Goal: Task Accomplishment & Management: Manage account settings

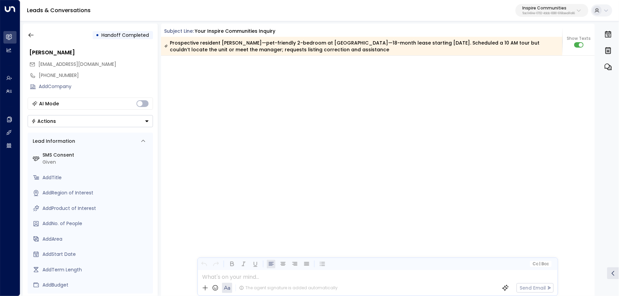
scroll to position [1296, 0]
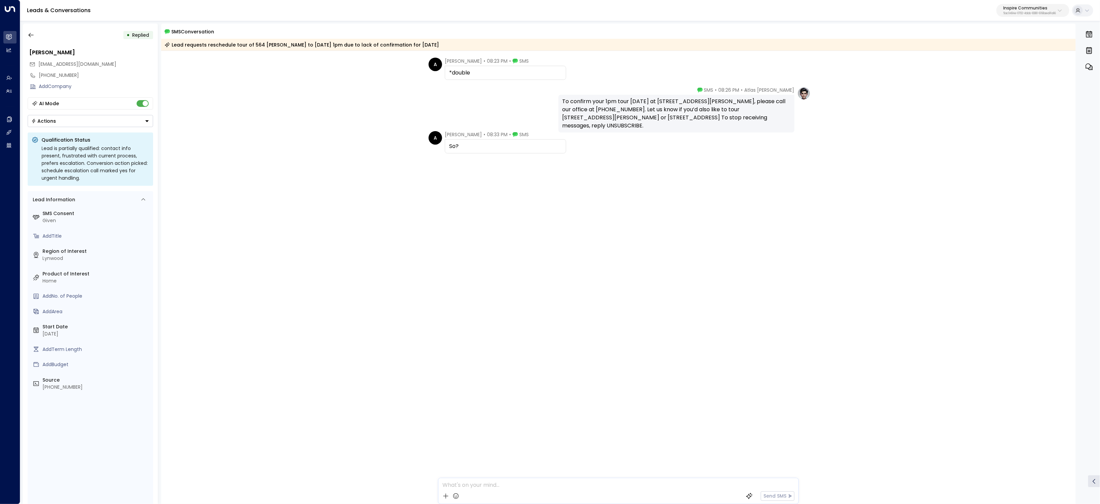
scroll to position [479, 0]
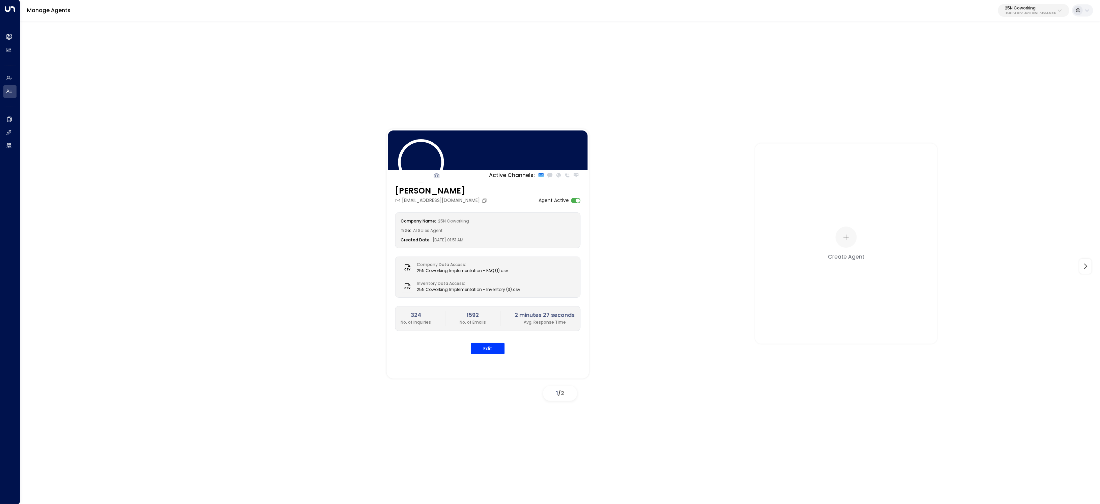
click at [1046, 8] on p "25N Coworking" at bounding box center [1030, 8] width 51 height 4
type input "****"
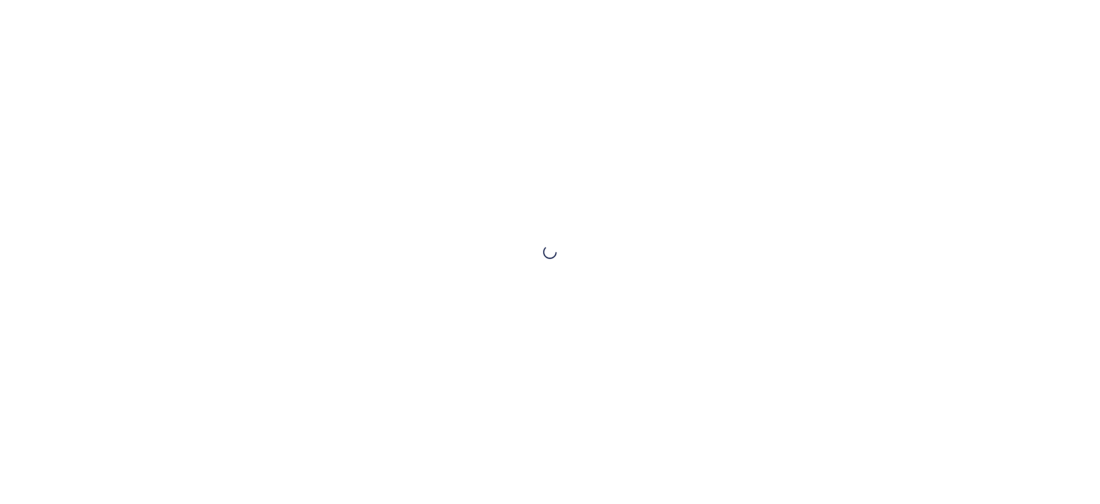
click at [1034, 10] on div at bounding box center [550, 252] width 1100 height 504
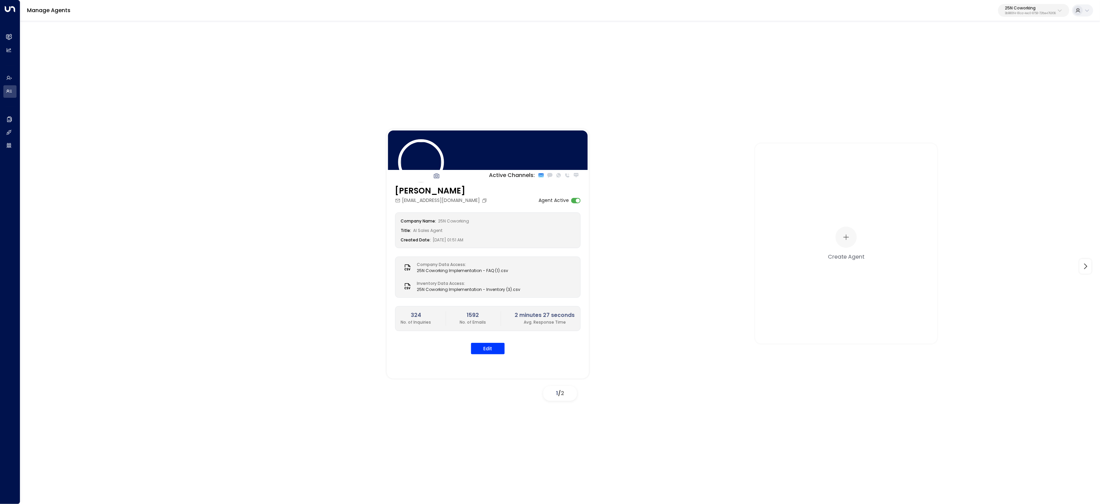
click at [1023, 12] on p "3b9800f4-81ca-4ec0-8758-72fbe4763f36" at bounding box center [1030, 13] width 51 height 3
type input "*******"
click at [993, 56] on span "ID: 4f1736e9-ccb7-4332-bcb2-7b72aeab8734" at bounding box center [1013, 57] width 94 height 6
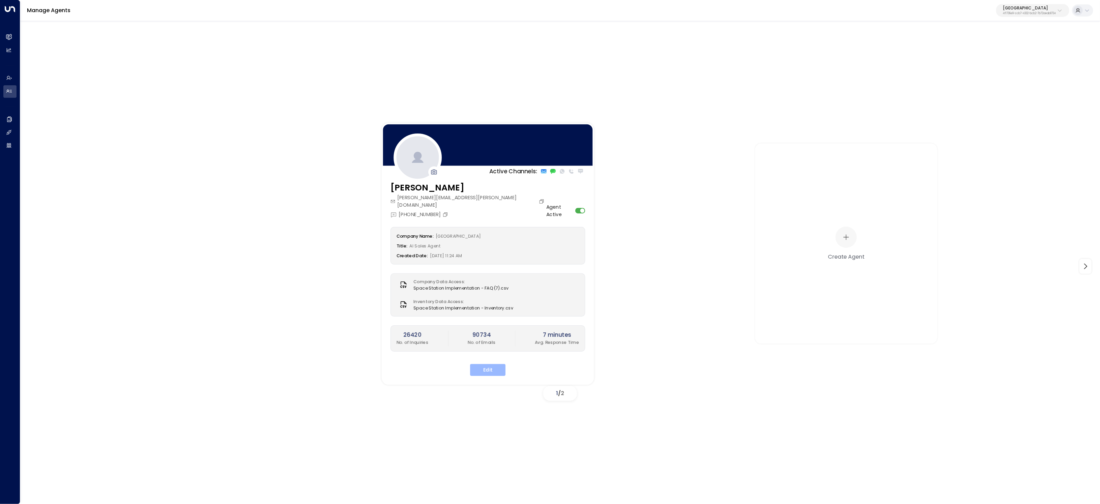
click at [489, 364] on button "Edit" at bounding box center [487, 370] width 35 height 12
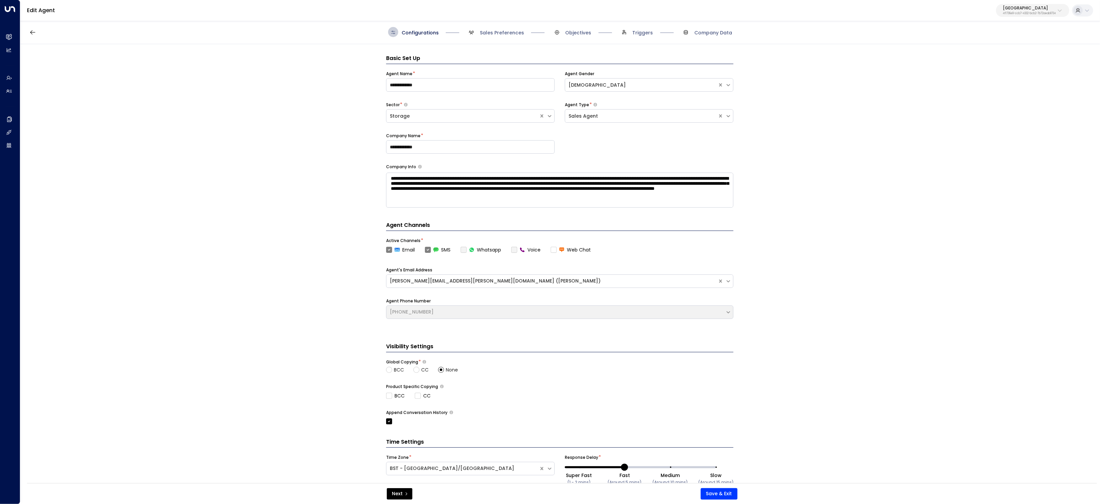
scroll to position [10, 0]
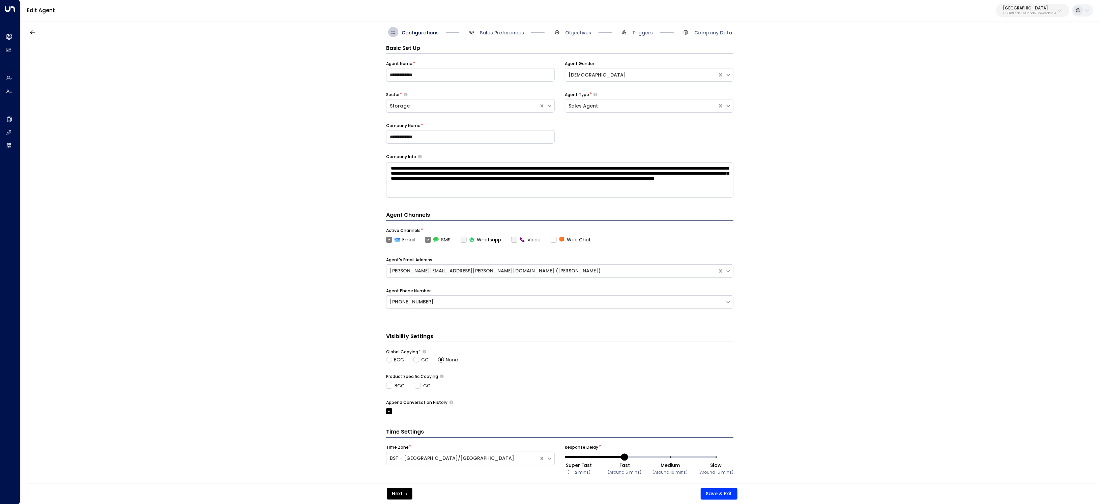
click at [485, 34] on span "Sales Preferences" at bounding box center [502, 32] width 44 height 7
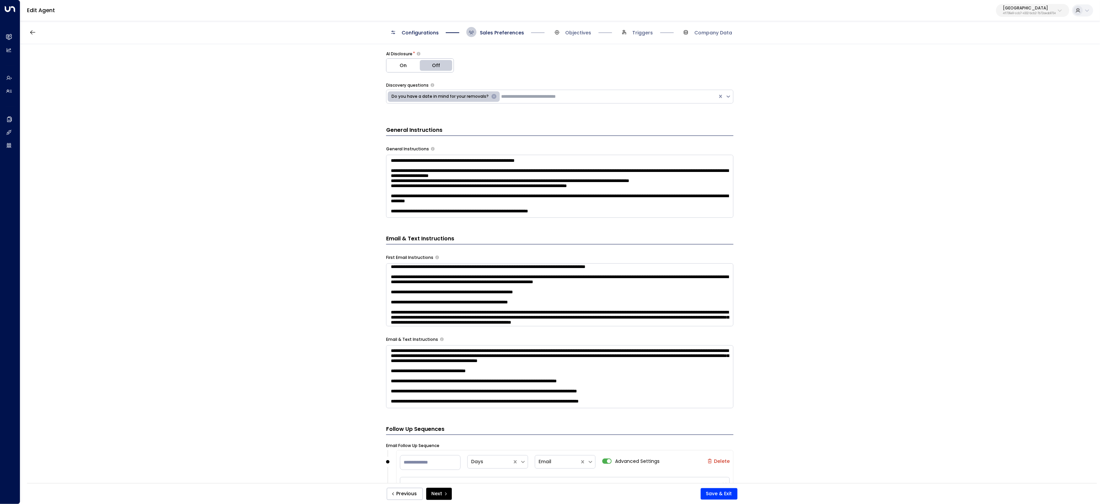
scroll to position [272, 0]
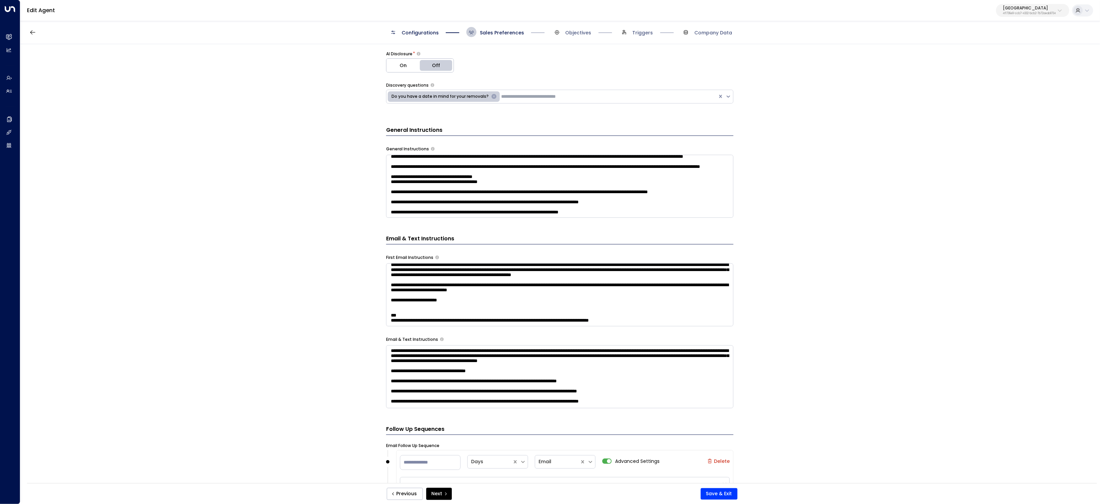
click at [655, 208] on textarea at bounding box center [559, 186] width 347 height 63
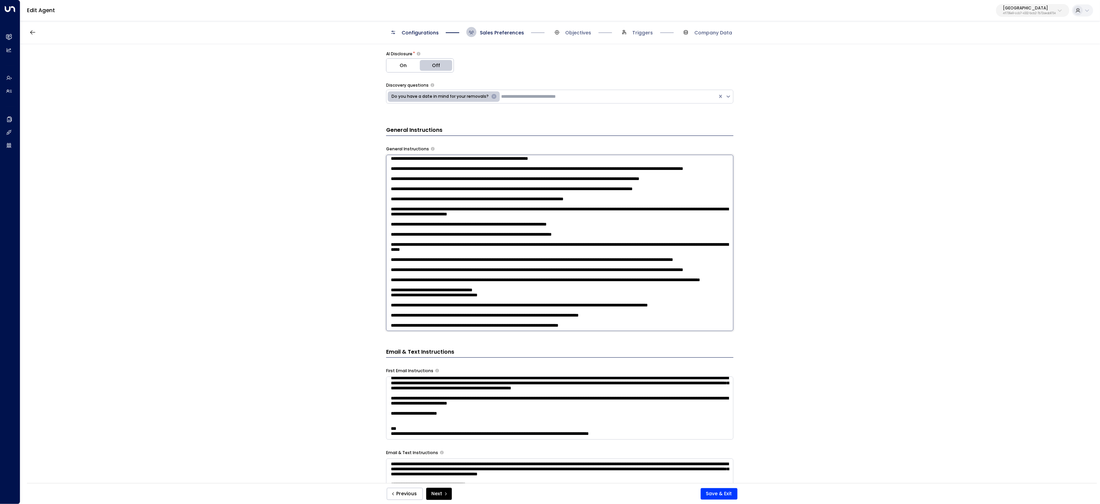
click at [641, 324] on textarea at bounding box center [559, 243] width 347 height 176
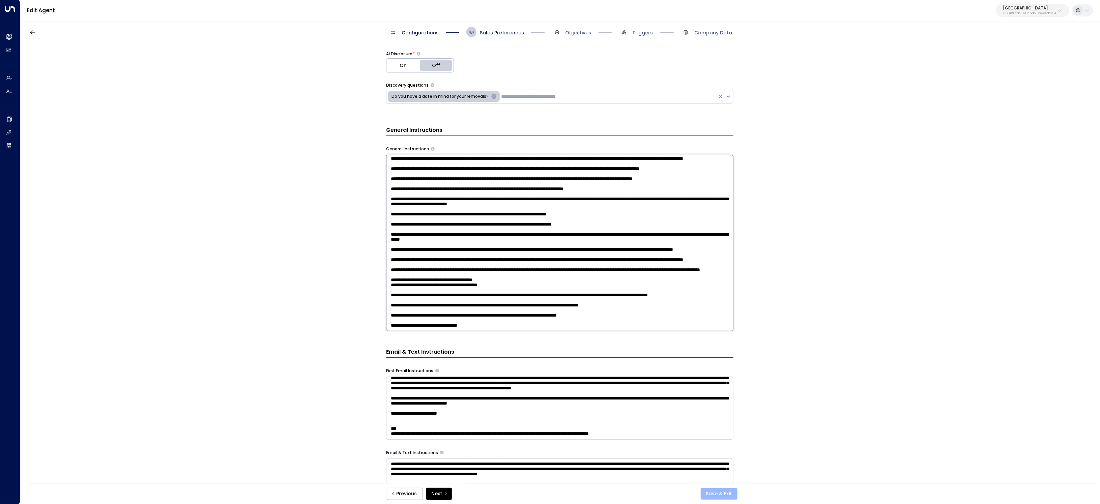
type textarea "**********"
click at [724, 491] on button "Save & Exit" at bounding box center [718, 493] width 37 height 11
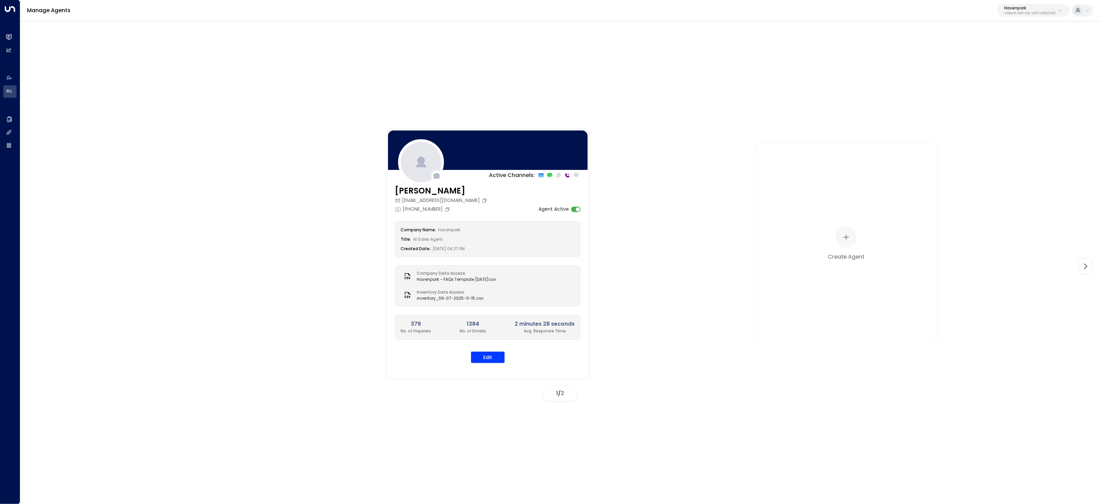
click at [1043, 6] on p "Havenpark" at bounding box center [1030, 8] width 52 height 4
type input "******"
click at [1018, 51] on div "Access Storage ID: 17248963-7bae-4f68-a6e0-04e589c1c15e" at bounding box center [1012, 54] width 93 height 14
click at [16, 135] on h2 "Integrations" at bounding box center [16, 132] width 0 height 7
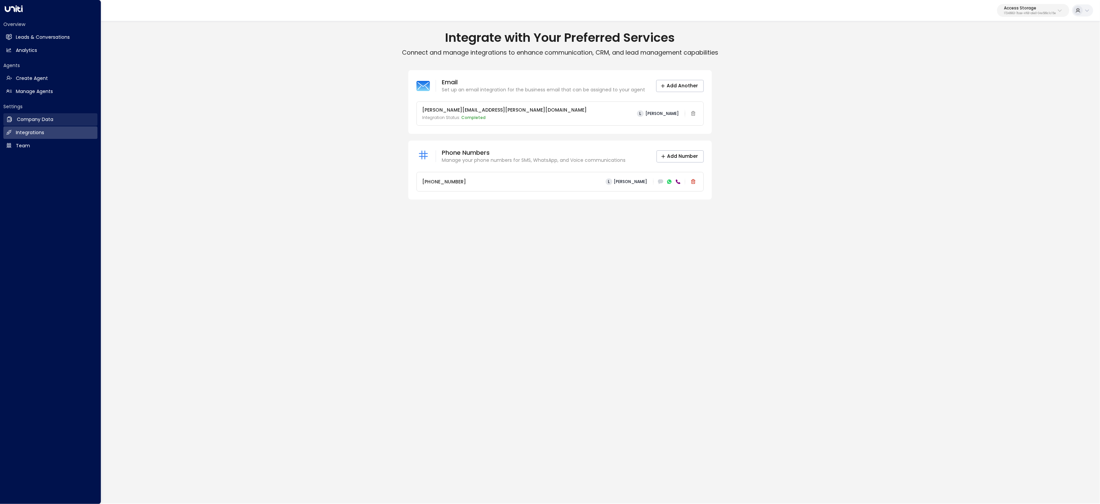
click at [14, 121] on link "Company Data Company Data" at bounding box center [50, 119] width 94 height 12
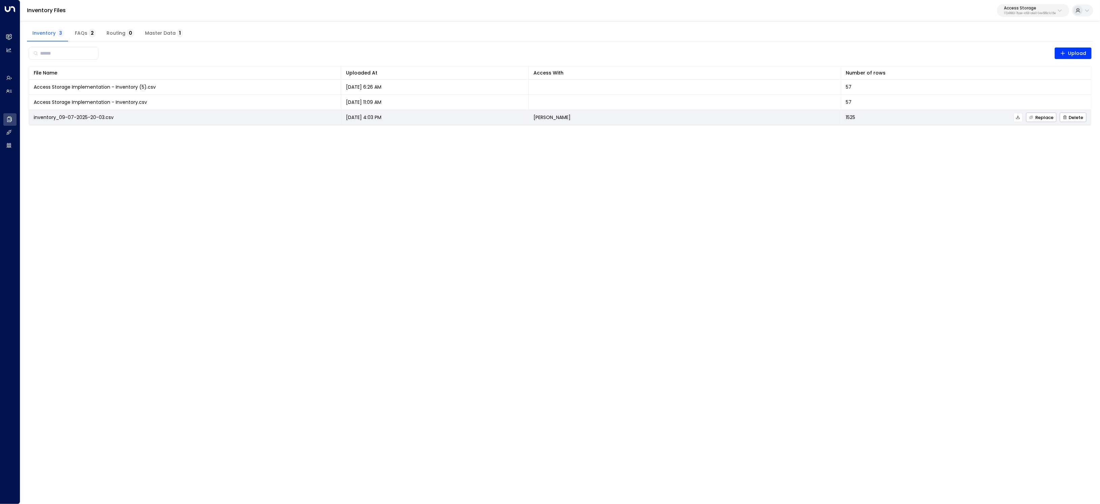
click at [1018, 119] on icon at bounding box center [1017, 117] width 5 height 5
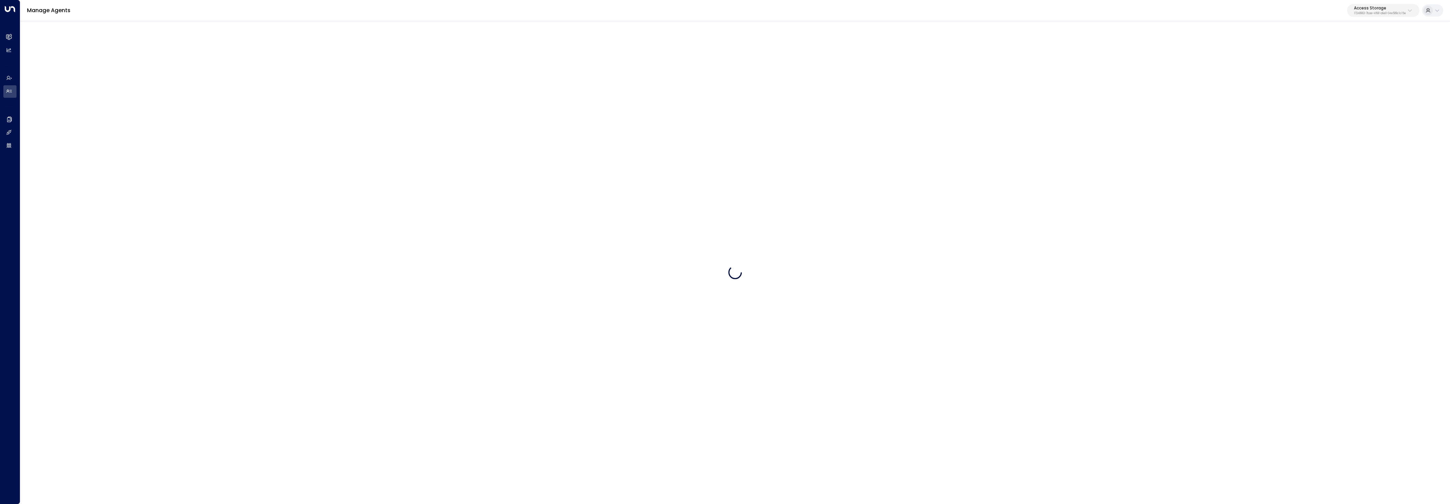
click at [1379, 10] on p "Access Storage" at bounding box center [1379, 8] width 52 height 4
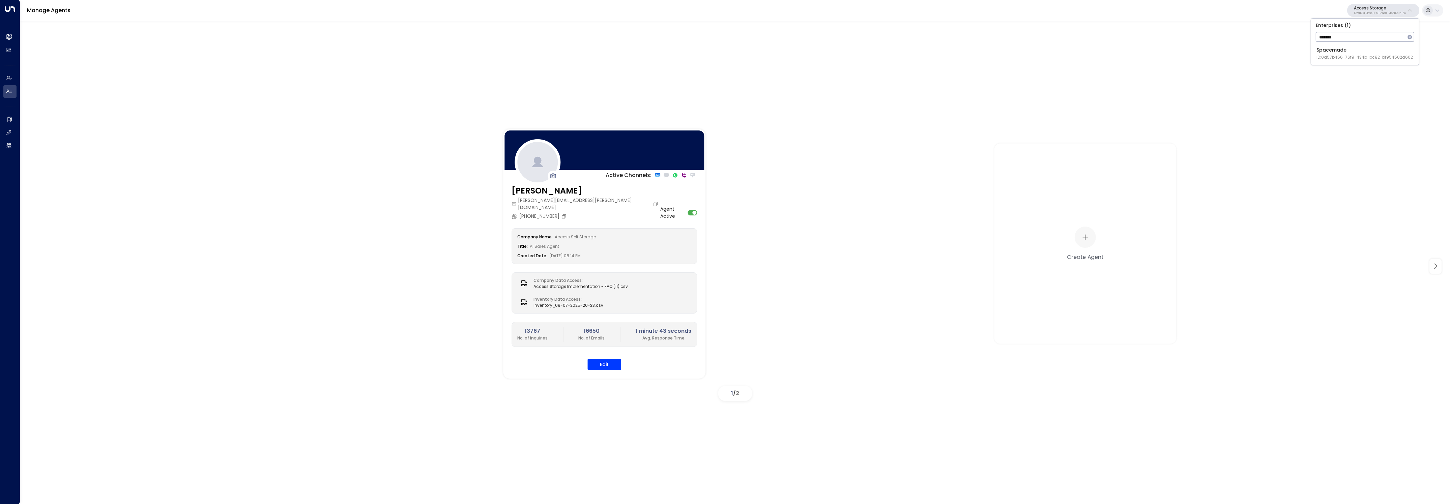
type input "*******"
click at [1344, 49] on div "Spacemade ID: 0d57b456-76f9-434b-bc82-bf954502d602" at bounding box center [1364, 54] width 96 height 14
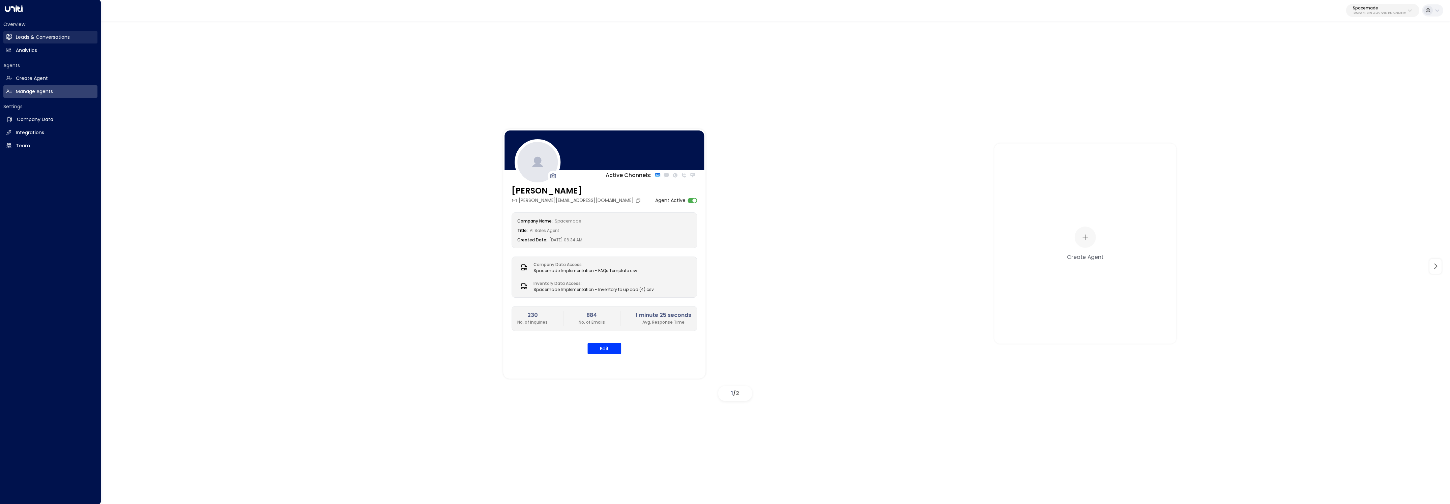
click at [17, 34] on h2 "Leads & Conversations" at bounding box center [43, 37] width 54 height 7
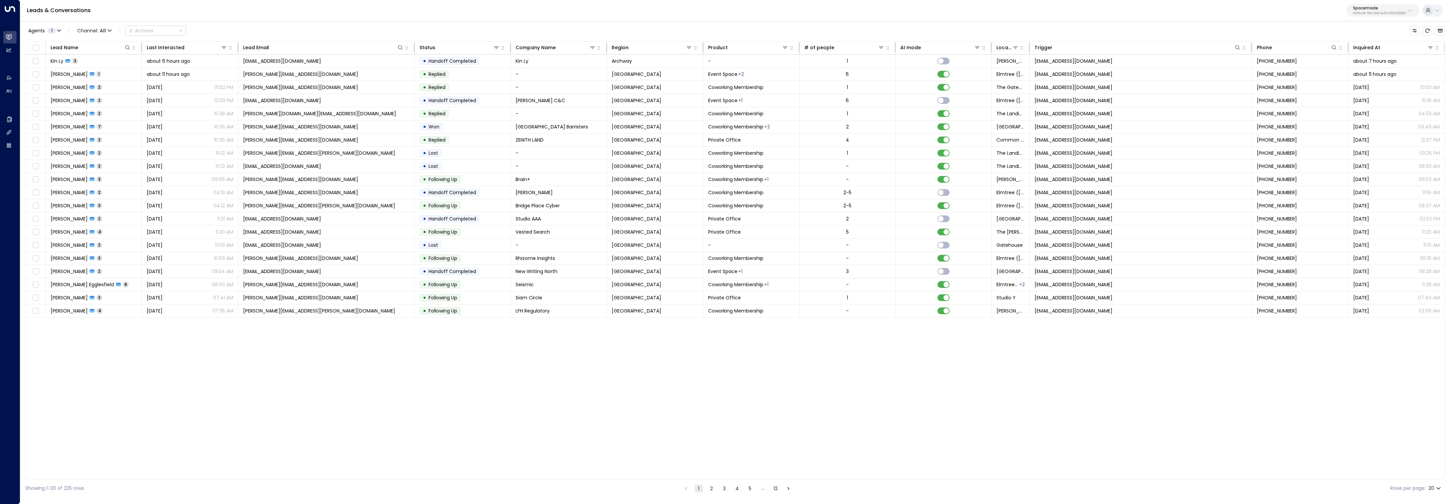
click at [710, 490] on button "2" at bounding box center [711, 488] width 8 height 8
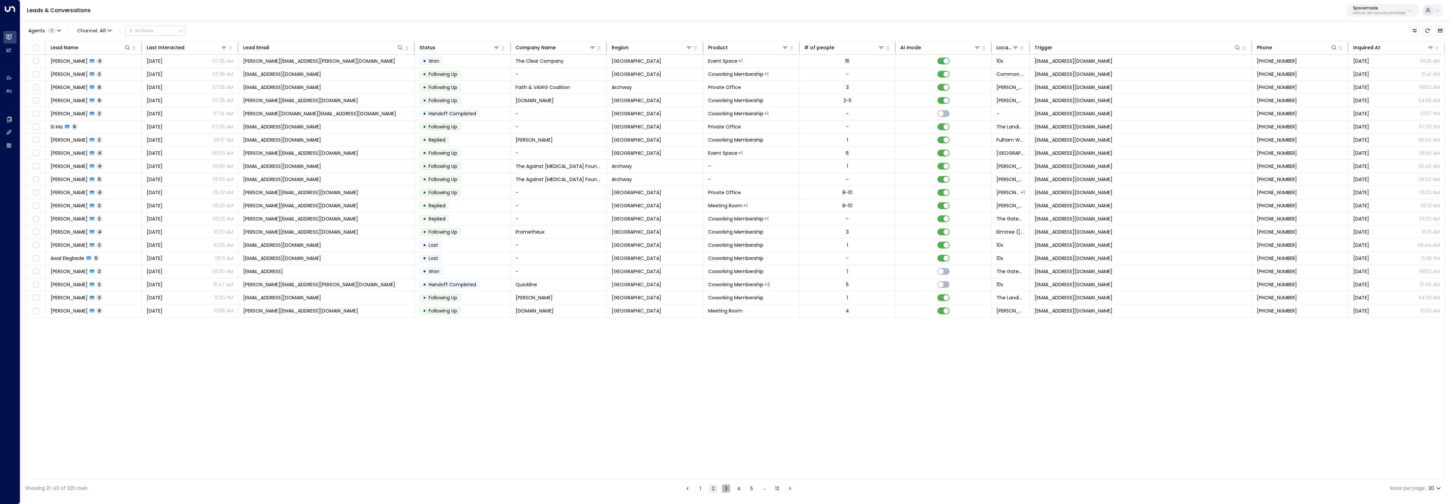
click at [722, 487] on button "3" at bounding box center [726, 488] width 8 height 8
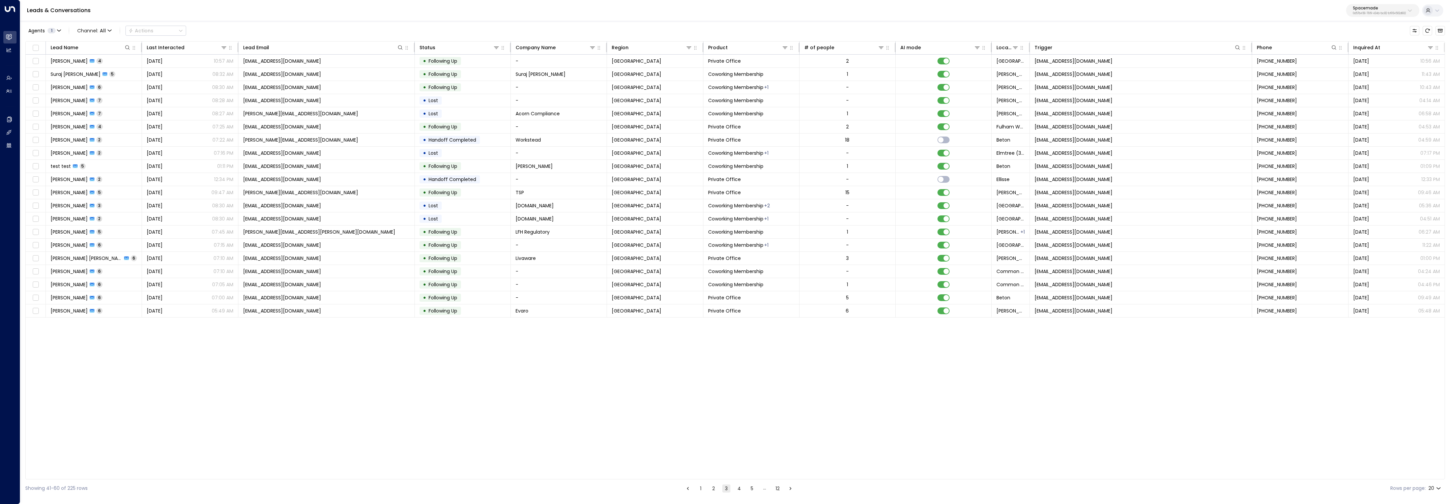
click at [736, 488] on button "4" at bounding box center [739, 488] width 8 height 8
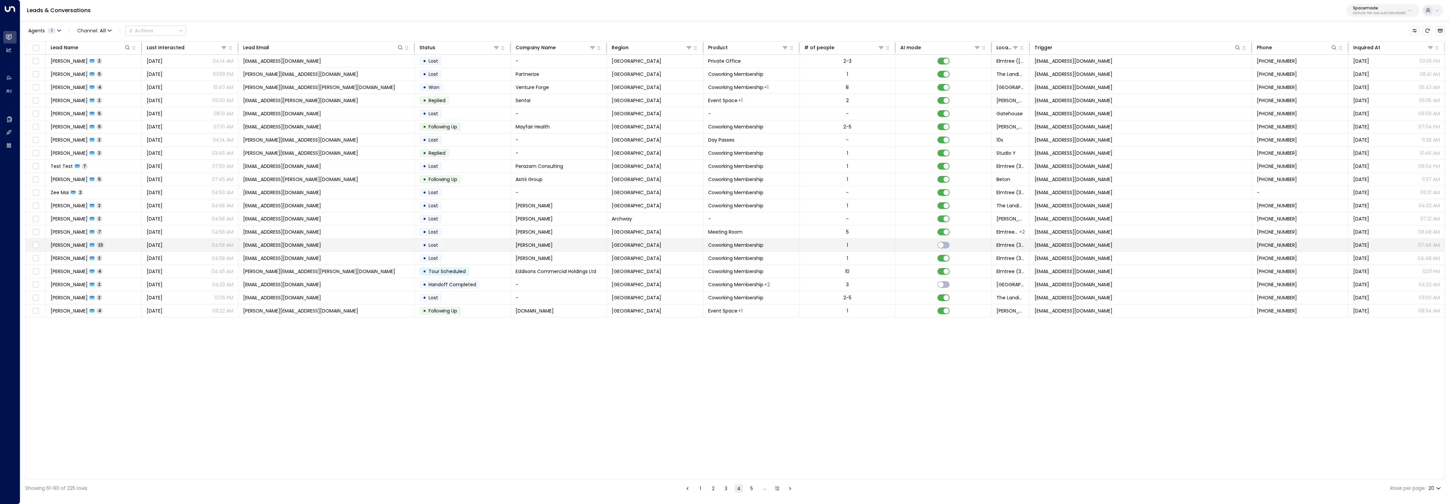
click at [108, 247] on td "Natalie Albrecht 23" at bounding box center [94, 245] width 96 height 13
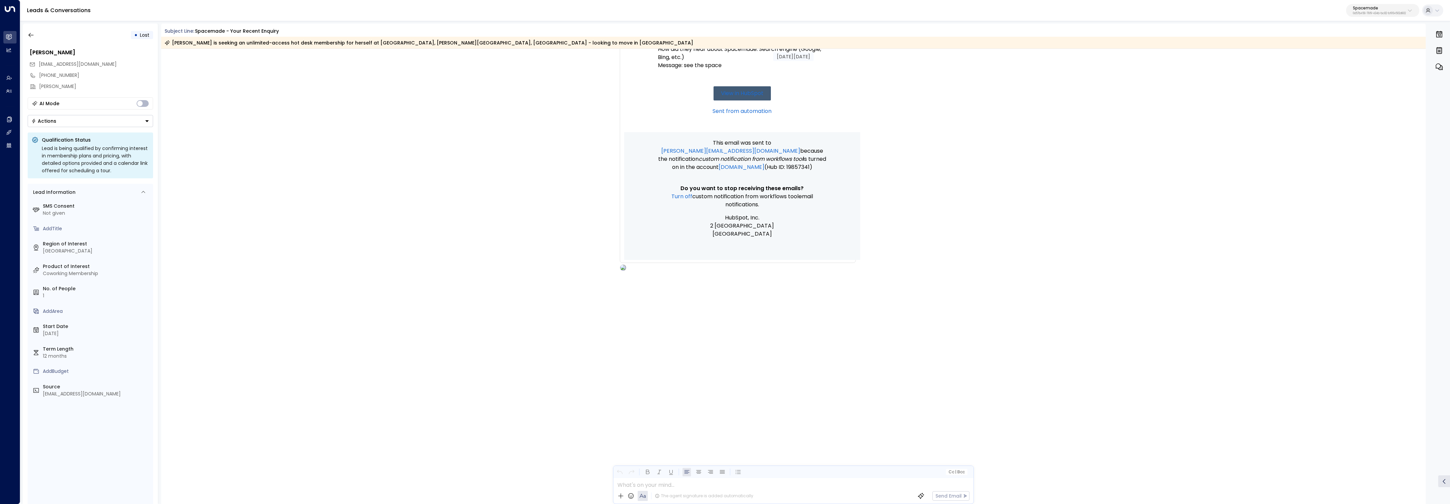
scroll to position [6620, 0]
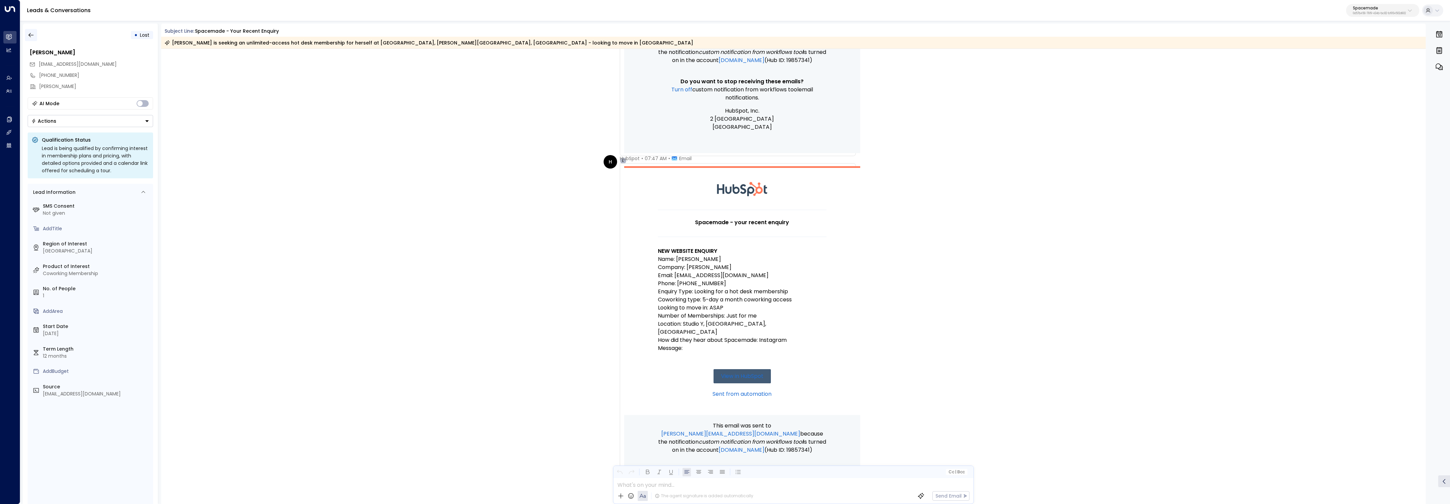
click at [32, 33] on icon "button" at bounding box center [31, 35] width 7 height 7
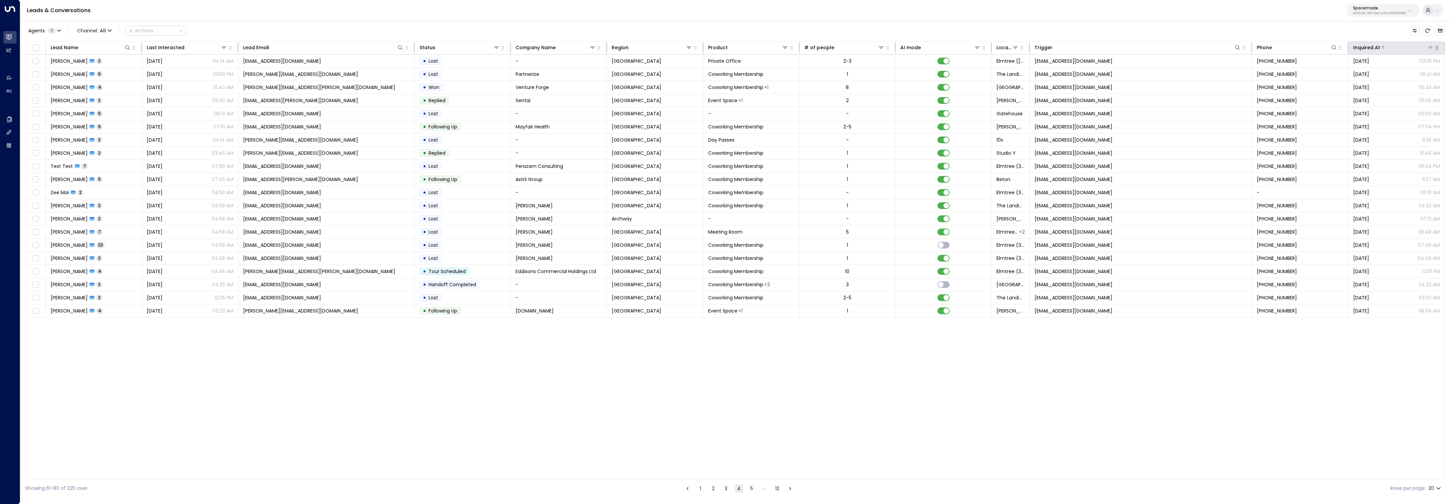
drag, startPoint x: 1423, startPoint y: 41, endPoint x: 1424, endPoint y: 46, distance: 4.8
click at [1423, 41] on th "Inquired At" at bounding box center [1396, 47] width 96 height 13
click at [1424, 47] on div at bounding box center [1407, 47] width 54 height 7
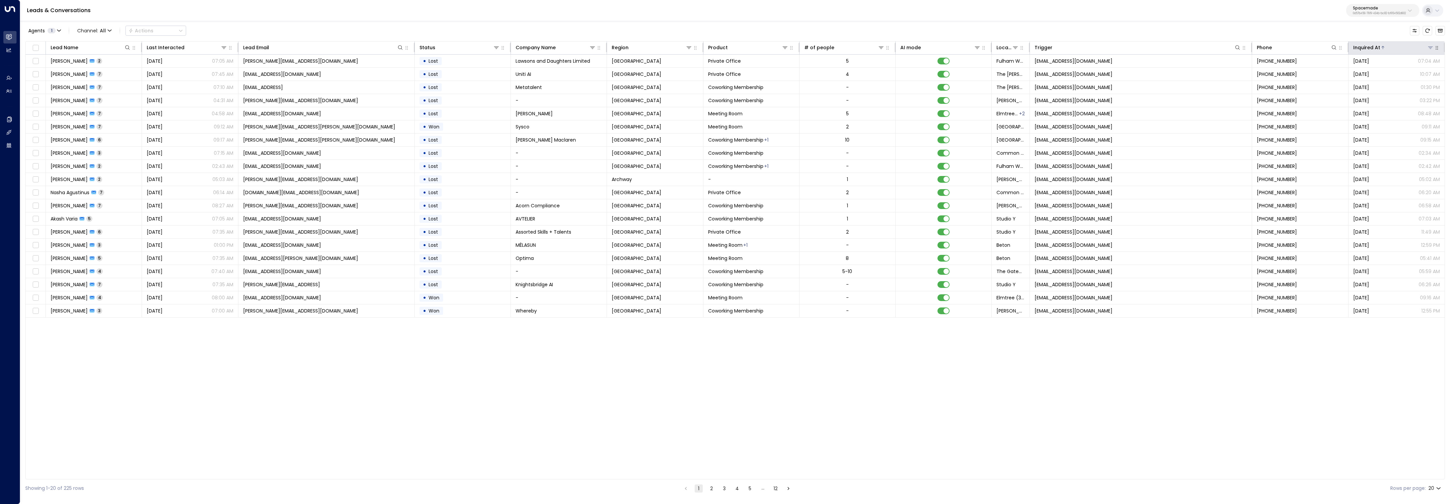
click at [1423, 47] on div at bounding box center [1407, 47] width 54 height 7
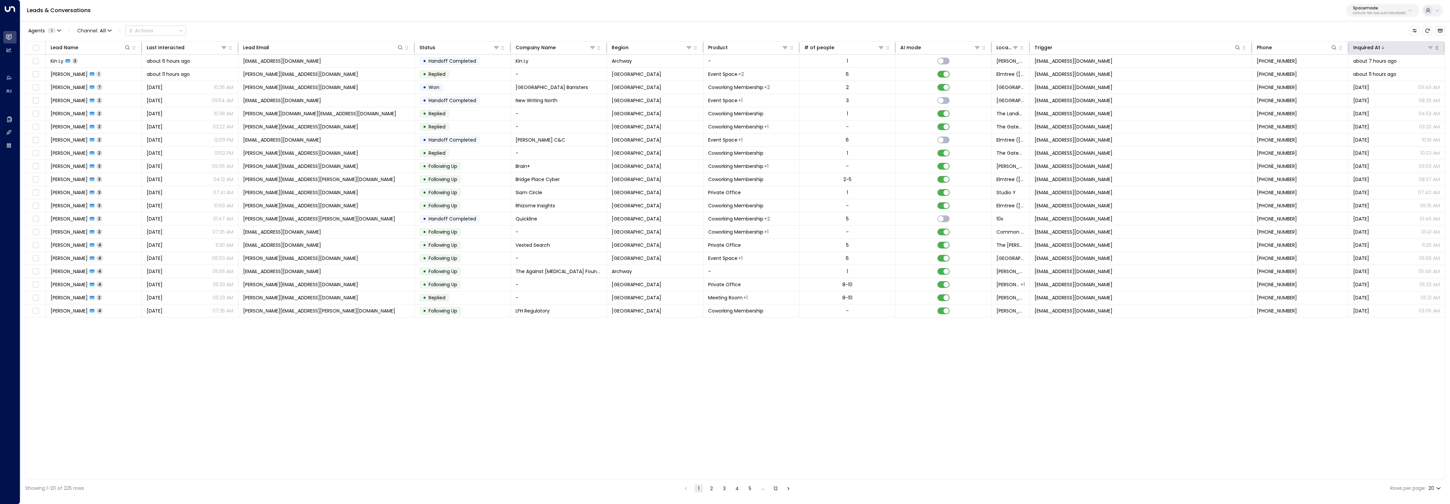
click at [1423, 47] on div at bounding box center [1407, 47] width 54 height 7
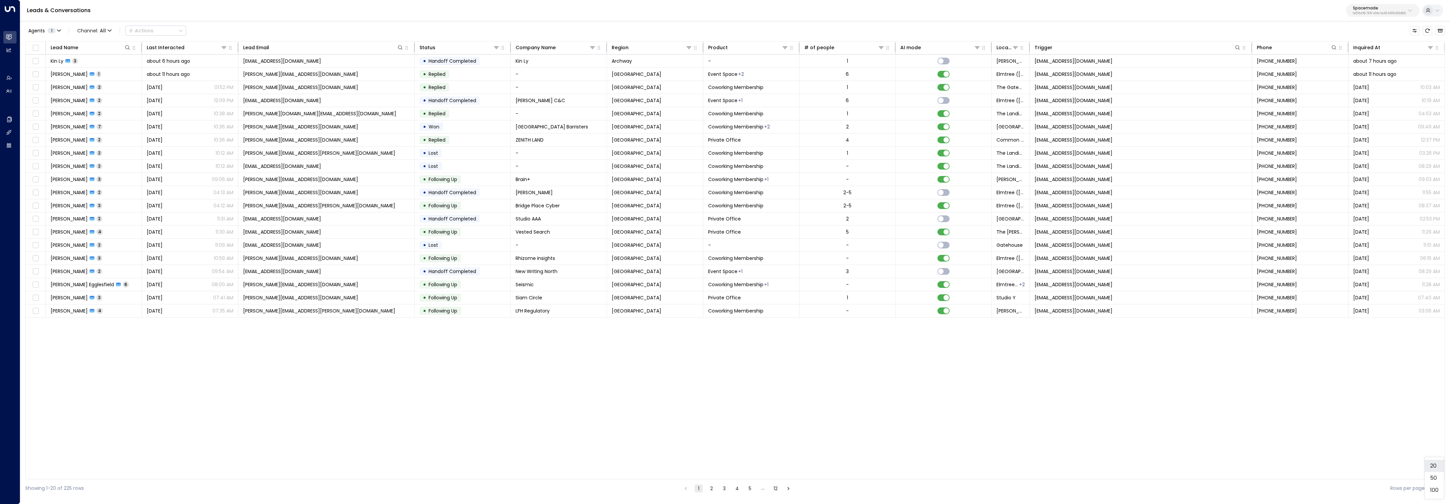
click at [1438, 486] on body "Overview Leads & Conversations Leads & Conversations Analytics Analytics Agents…" at bounding box center [725, 248] width 1450 height 497
click at [1433, 486] on li "100" at bounding box center [1433, 490] width 19 height 12
type input "***"
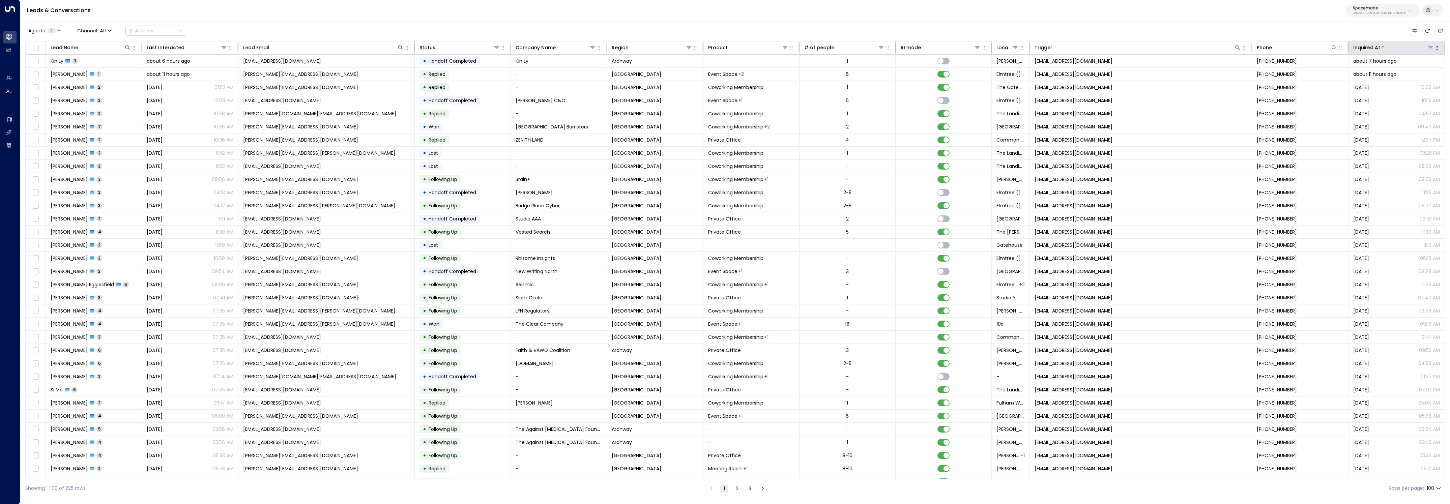
click at [1382, 49] on div at bounding box center [1407, 47] width 54 height 7
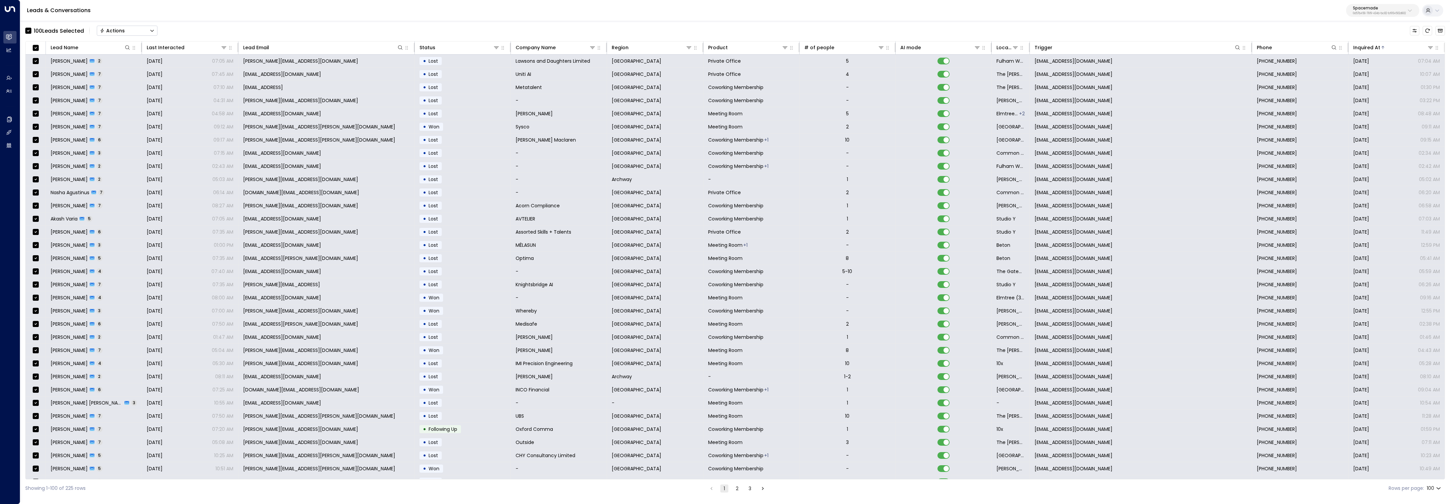
click at [154, 30] on icon "Button group with a nested menu" at bounding box center [152, 30] width 5 height 5
click at [134, 73] on li "Archive Lead" at bounding box center [127, 75] width 60 height 11
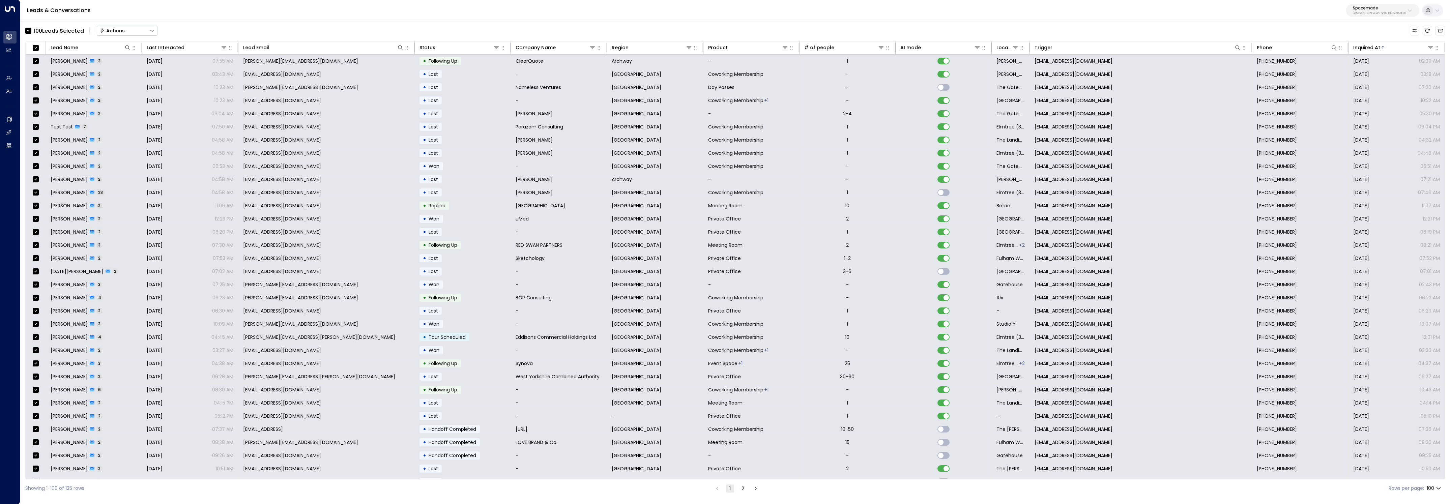
click at [148, 32] on button "Actions" at bounding box center [127, 31] width 61 height 10
click at [123, 74] on span "Archive Lead" at bounding box center [115, 75] width 31 height 7
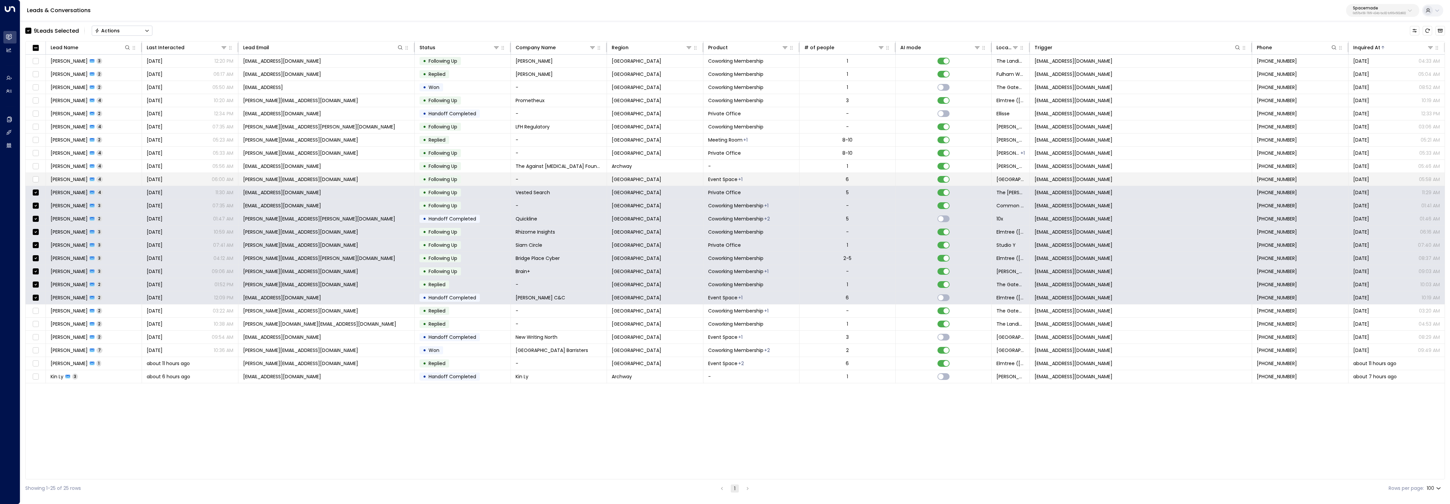
click at [40, 176] on td at bounding box center [36, 179] width 20 height 13
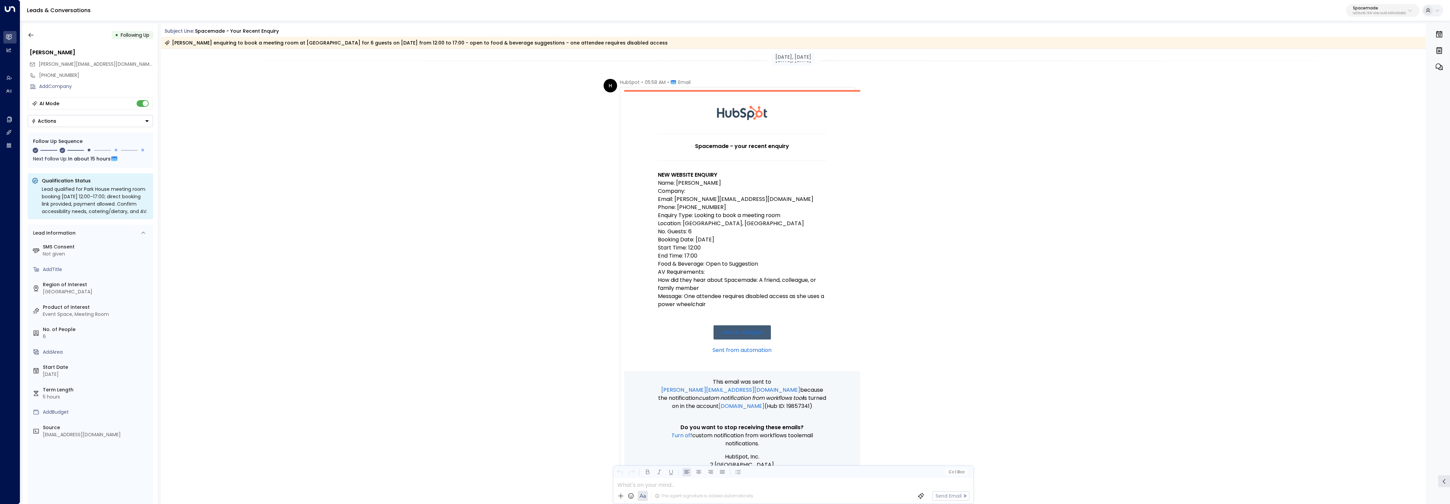
scroll to position [493, 0]
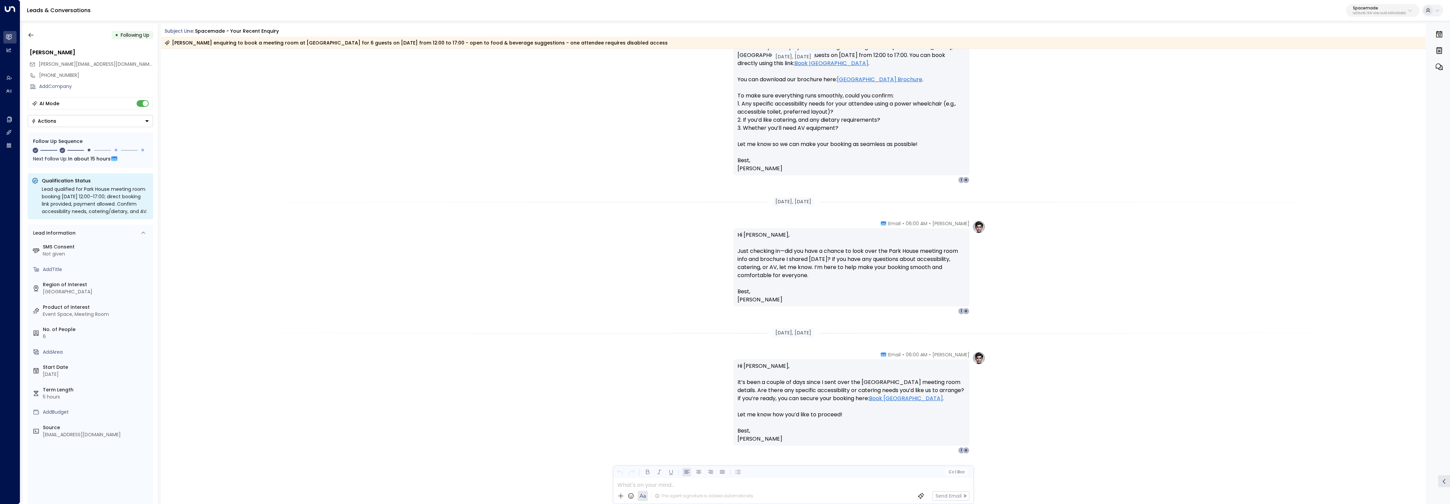
click at [21, 31] on div "• Following Up Jenny Dwan jenny@psqb.co.uk +441132135213 Add Company AI Mode Ac…" at bounding box center [734, 263] width 1429 height 487
click at [28, 34] on icon "button" at bounding box center [31, 35] width 7 height 7
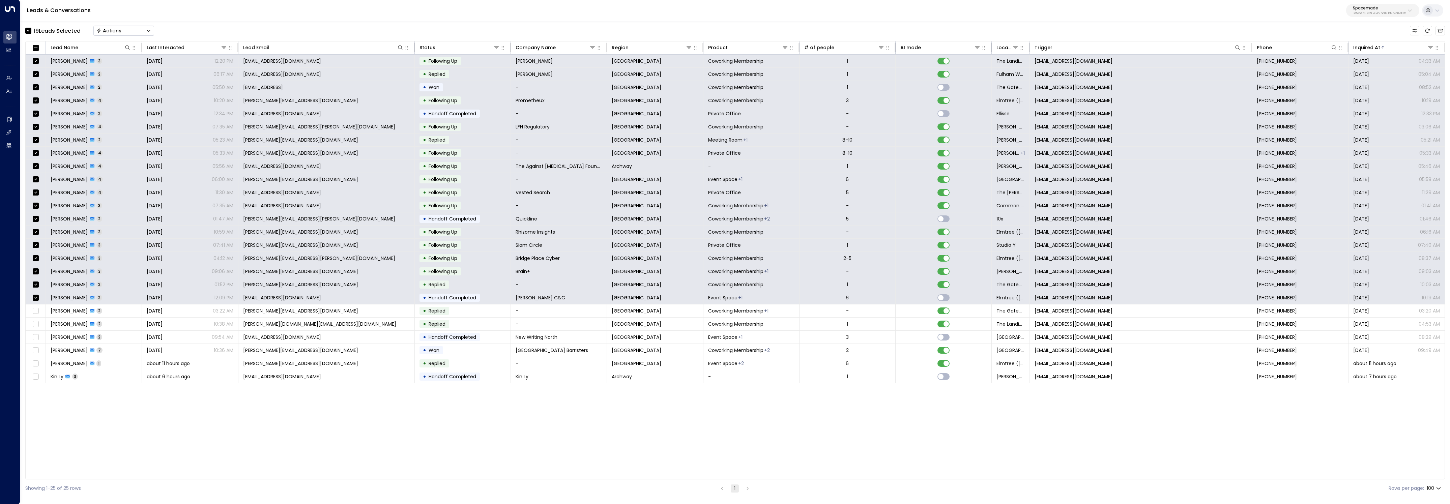
click at [117, 33] on div "Actions" at bounding box center [108, 31] width 25 height 6
drag, startPoint x: 1354, startPoint y: 28, endPoint x: 1358, endPoint y: 28, distance: 3.4
click at [1354, 28] on div "19 Lead s Selected Actions Status Changes Won Replied Offline Archive Lead On H…" at bounding box center [734, 31] width 1419 height 14
click at [139, 30] on button "Actions" at bounding box center [123, 31] width 61 height 10
click at [138, 77] on li "Archive Lead" at bounding box center [124, 75] width 60 height 11
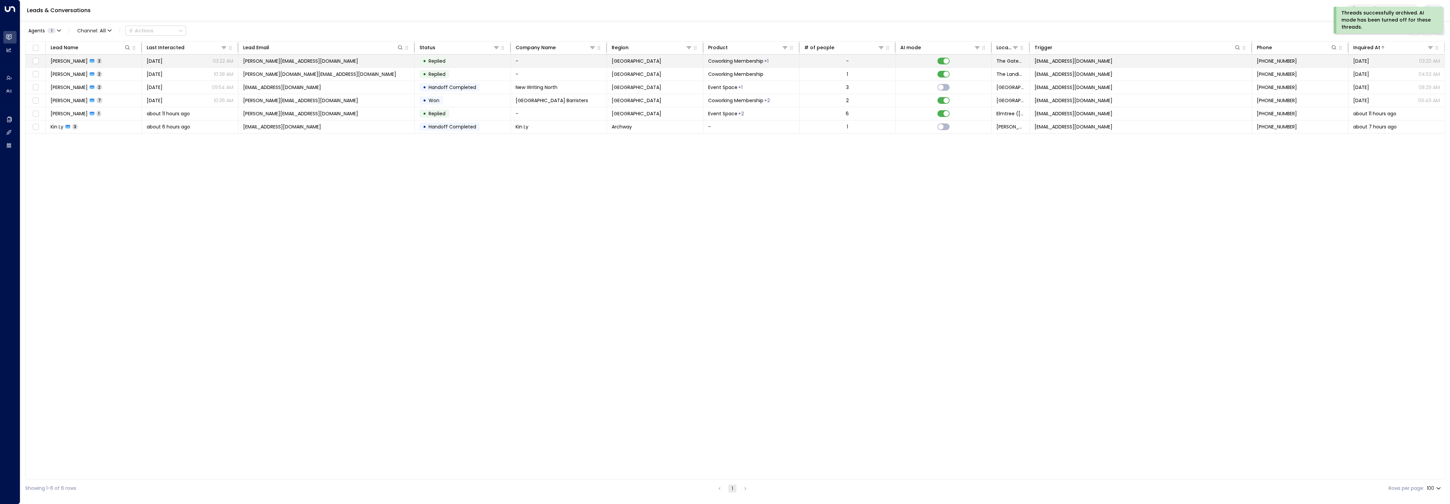
click at [307, 65] on td "[PERSON_NAME][EMAIL_ADDRESS][DOMAIN_NAME]" at bounding box center [326, 61] width 176 height 13
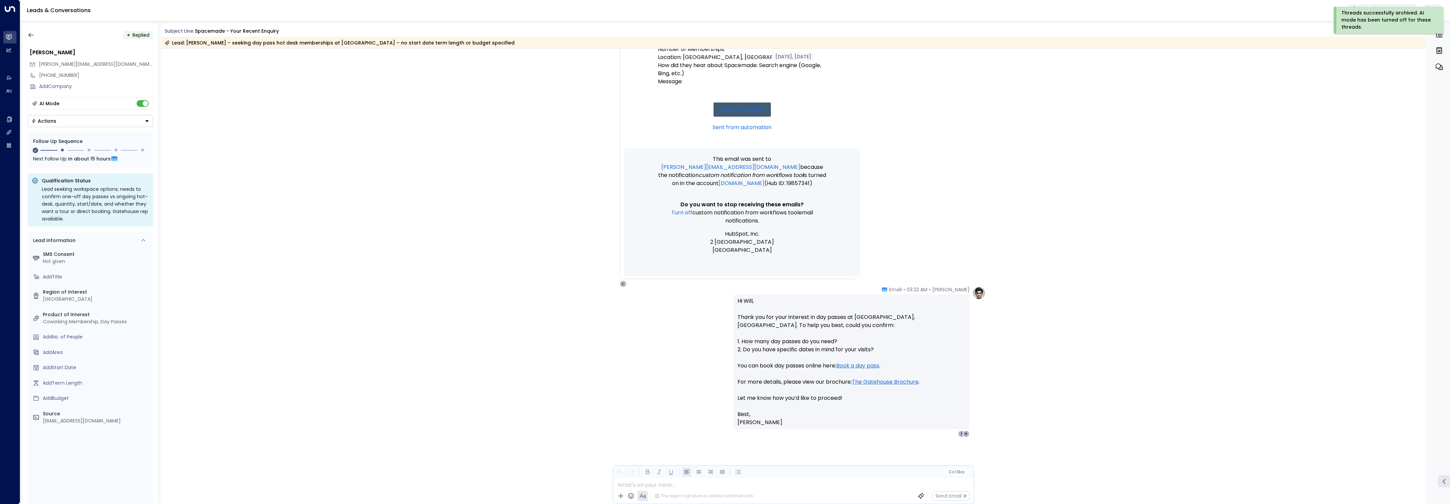
scroll to position [191, 0]
click at [35, 35] on button "button" at bounding box center [31, 35] width 12 height 12
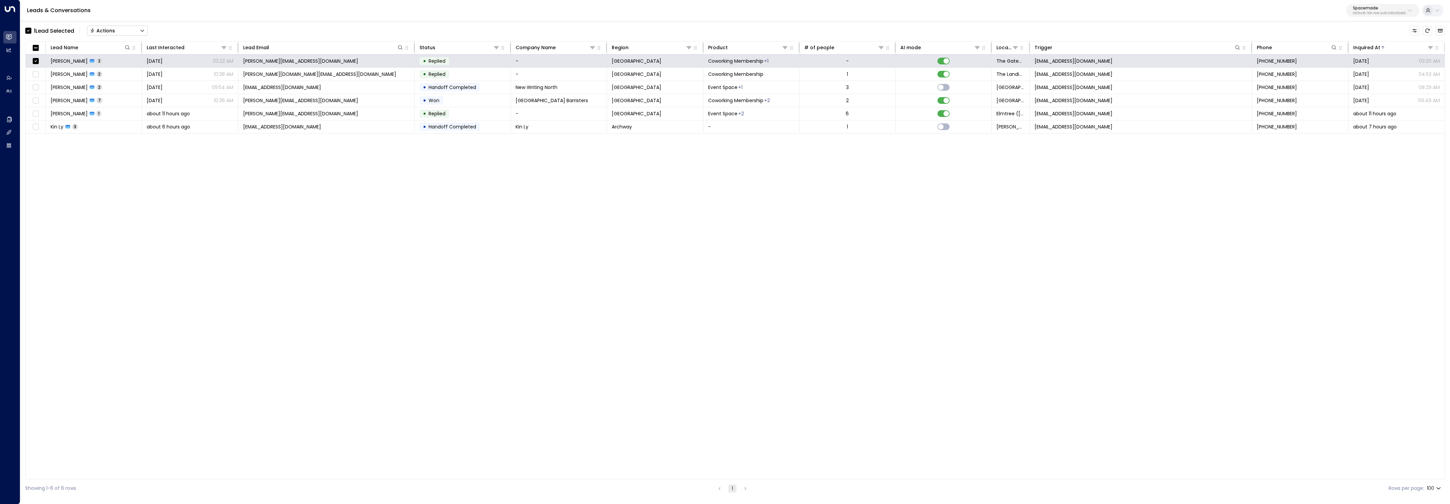
click at [138, 31] on button "Actions" at bounding box center [117, 31] width 61 height 10
click at [130, 73] on li "Archive Lead" at bounding box center [117, 75] width 60 height 11
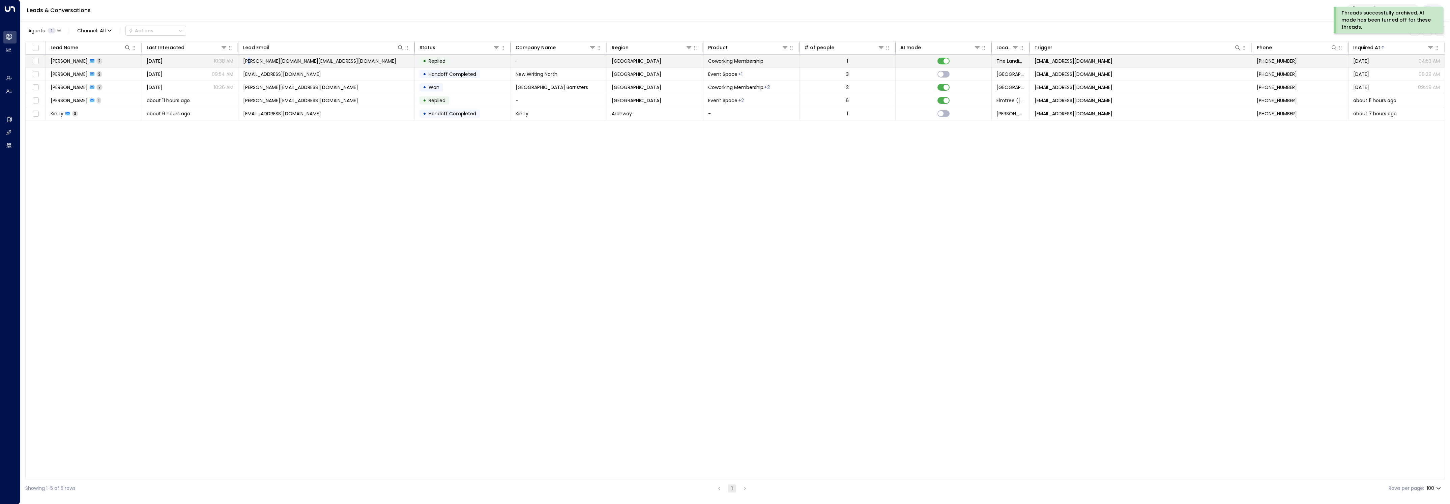
click at [250, 63] on span "[PERSON_NAME][DOMAIN_NAME][EMAIL_ADDRESS][DOMAIN_NAME]" at bounding box center [319, 61] width 153 height 7
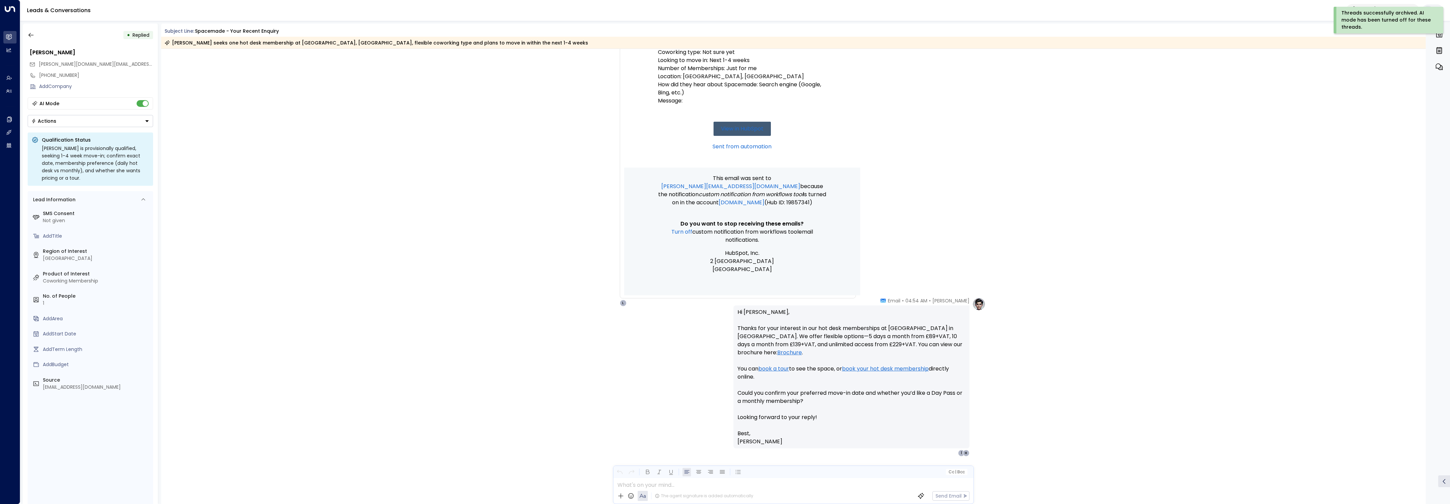
scroll to position [199, 0]
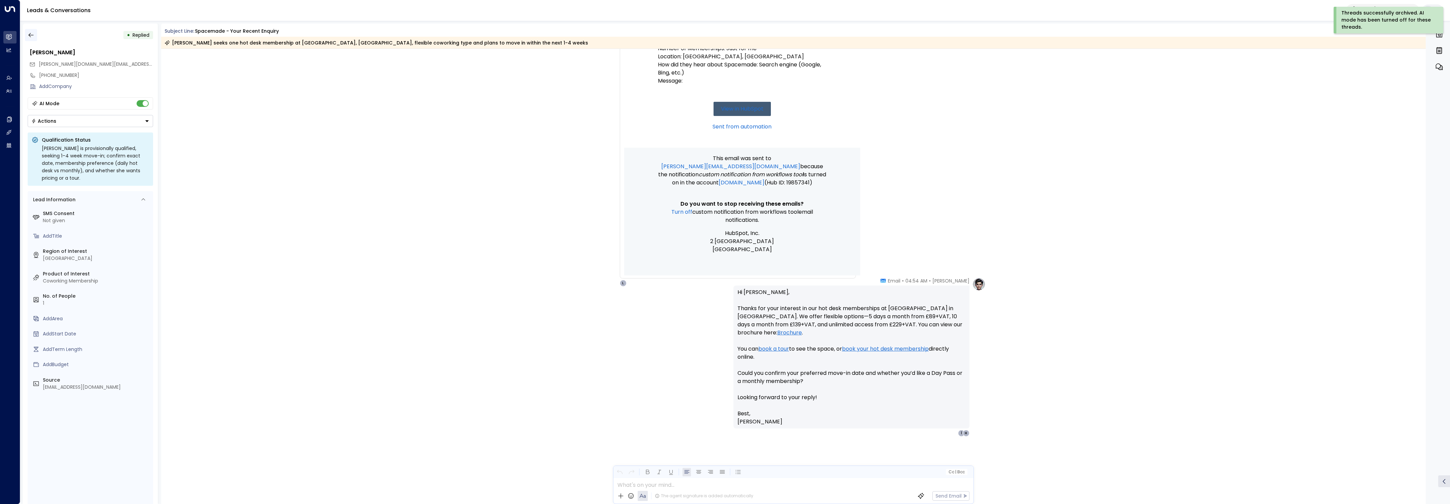
click at [35, 32] on button "button" at bounding box center [31, 35] width 12 height 12
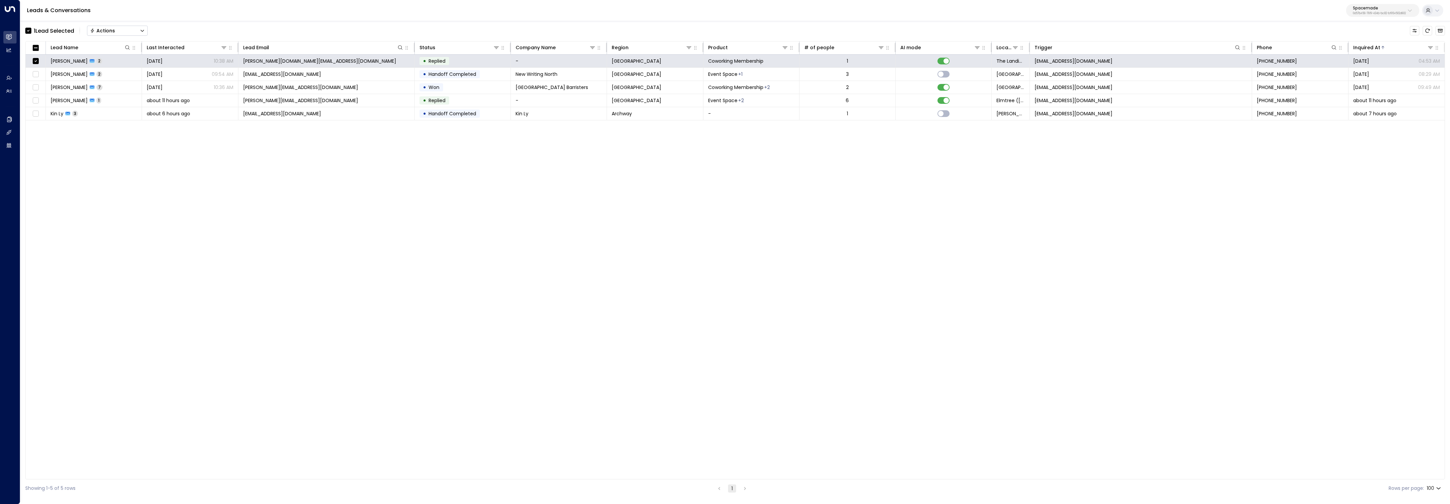
click at [138, 26] on button "Actions" at bounding box center [117, 31] width 61 height 10
click at [128, 74] on li "Archive Lead" at bounding box center [117, 75] width 60 height 11
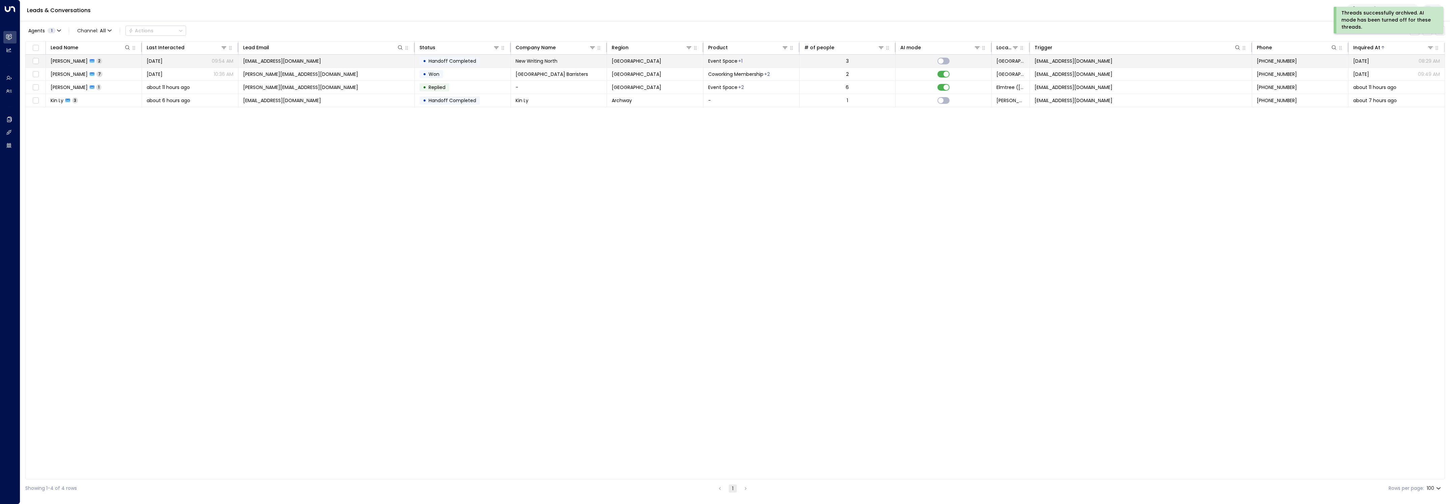
click at [69, 67] on td "Joe Baumber 2" at bounding box center [94, 61] width 96 height 13
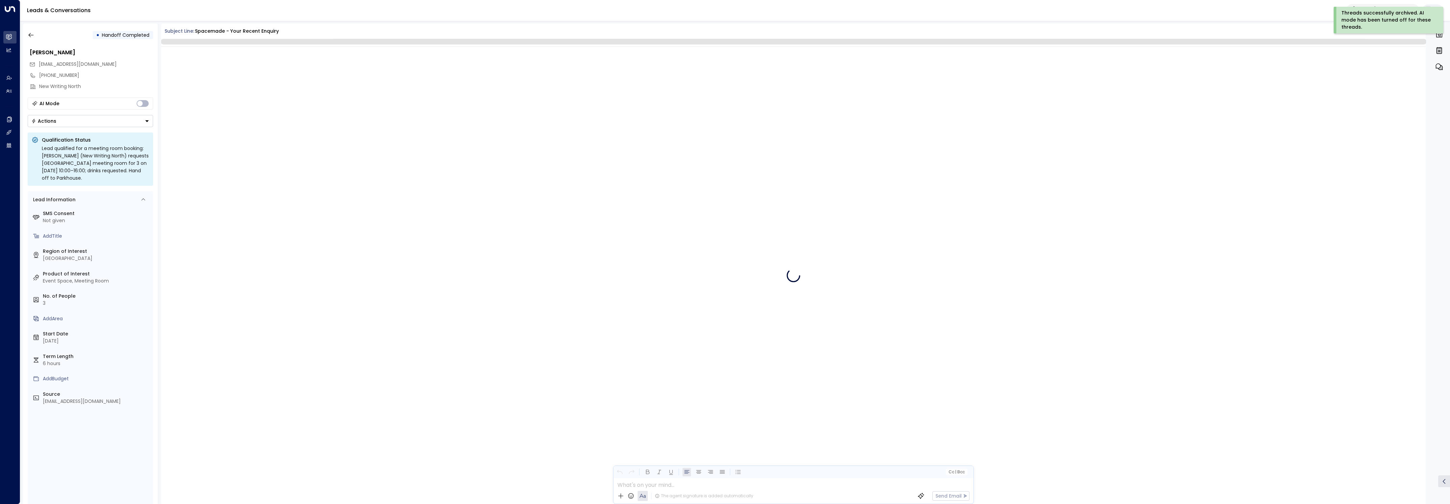
scroll to position [201, 0]
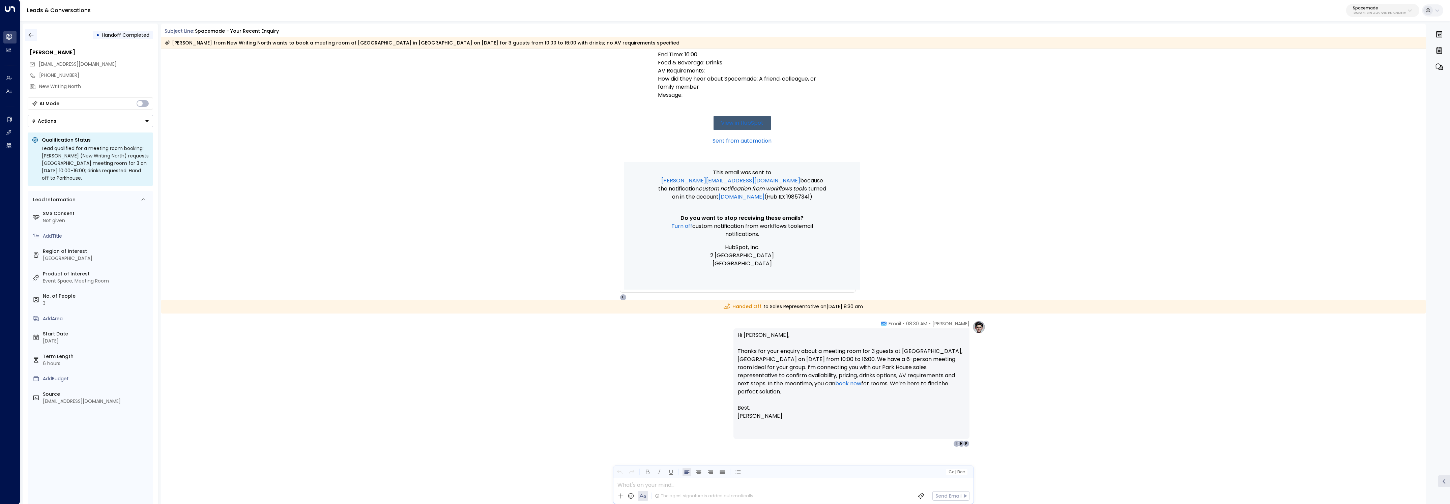
click at [28, 34] on icon "button" at bounding box center [31, 35] width 7 height 7
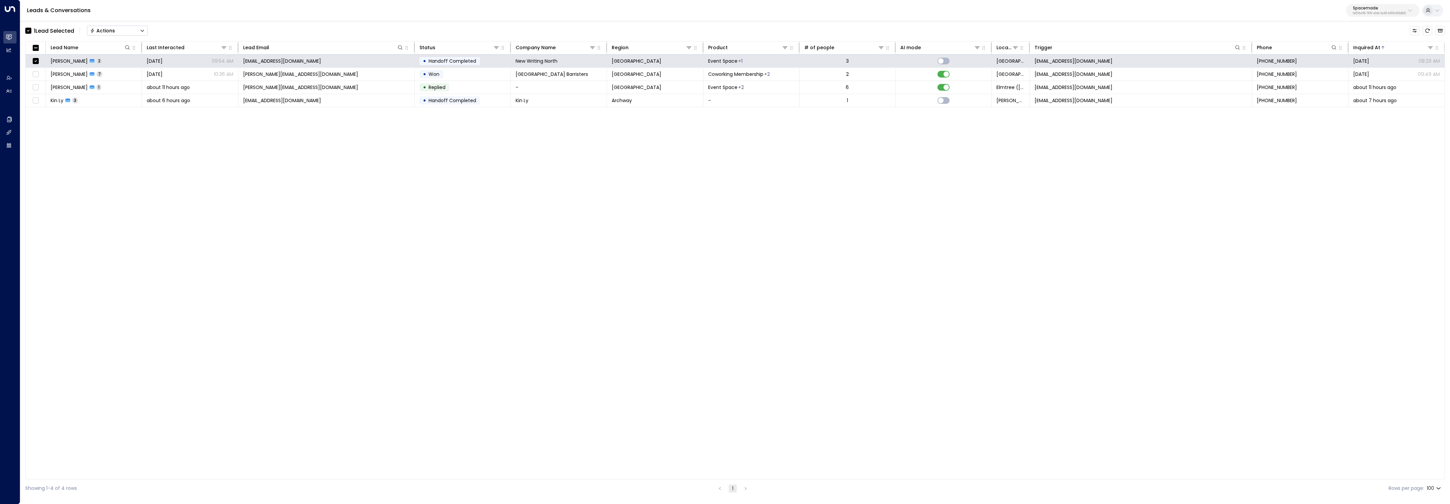
click at [136, 31] on button "Actions" at bounding box center [117, 31] width 61 height 10
click at [131, 75] on li "Archive Lead" at bounding box center [117, 75] width 60 height 11
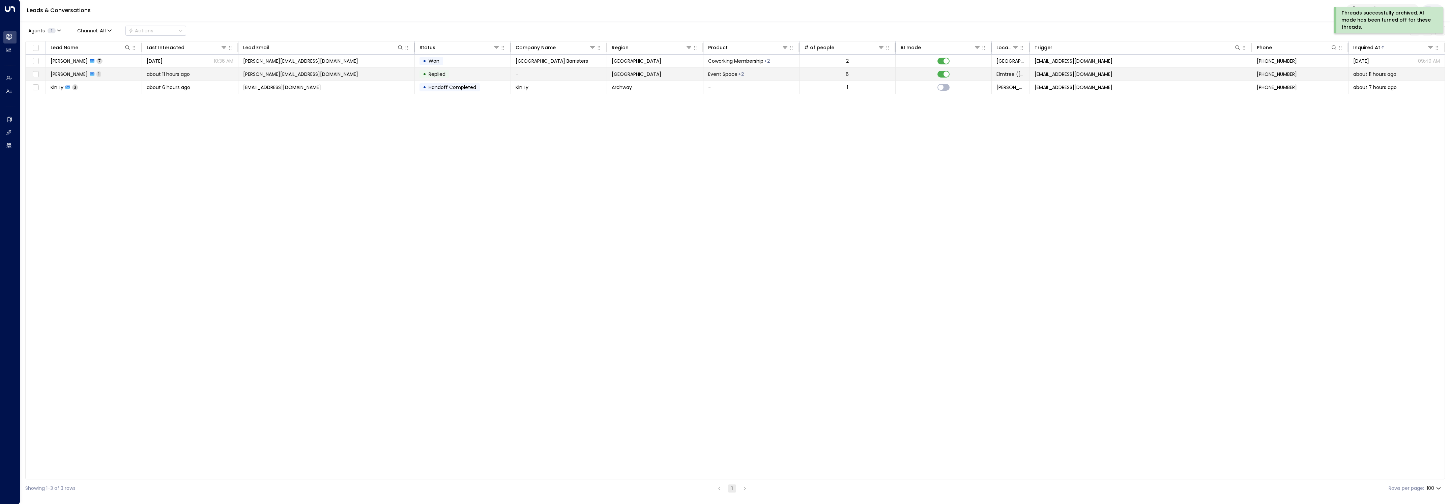
click at [94, 68] on td "Christopher To 1" at bounding box center [94, 74] width 96 height 13
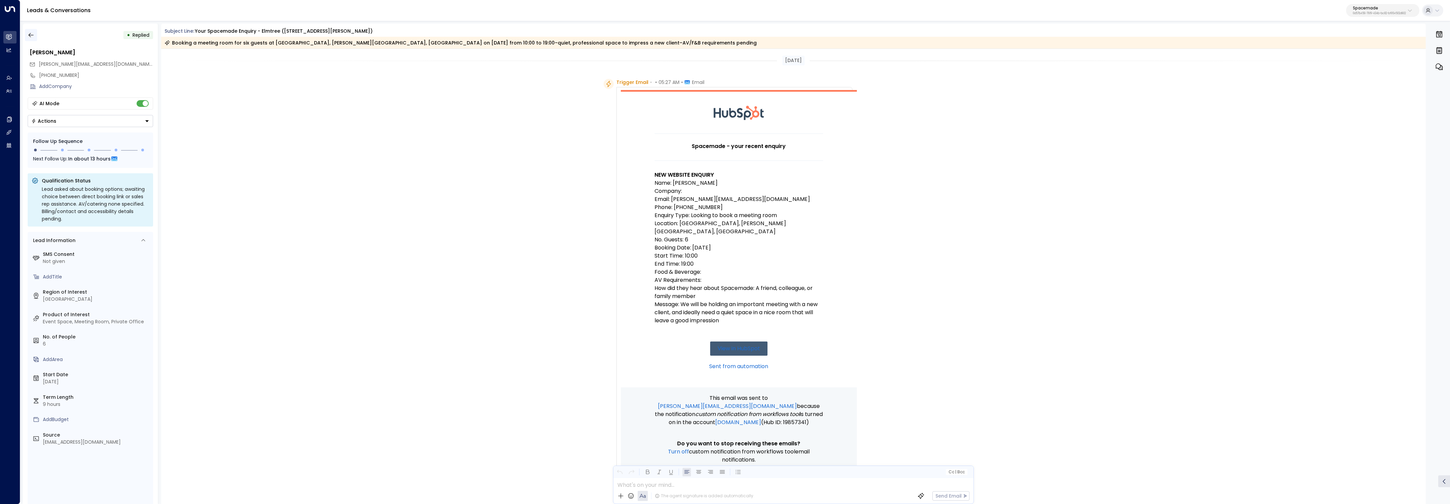
click at [29, 30] on button "button" at bounding box center [31, 35] width 12 height 12
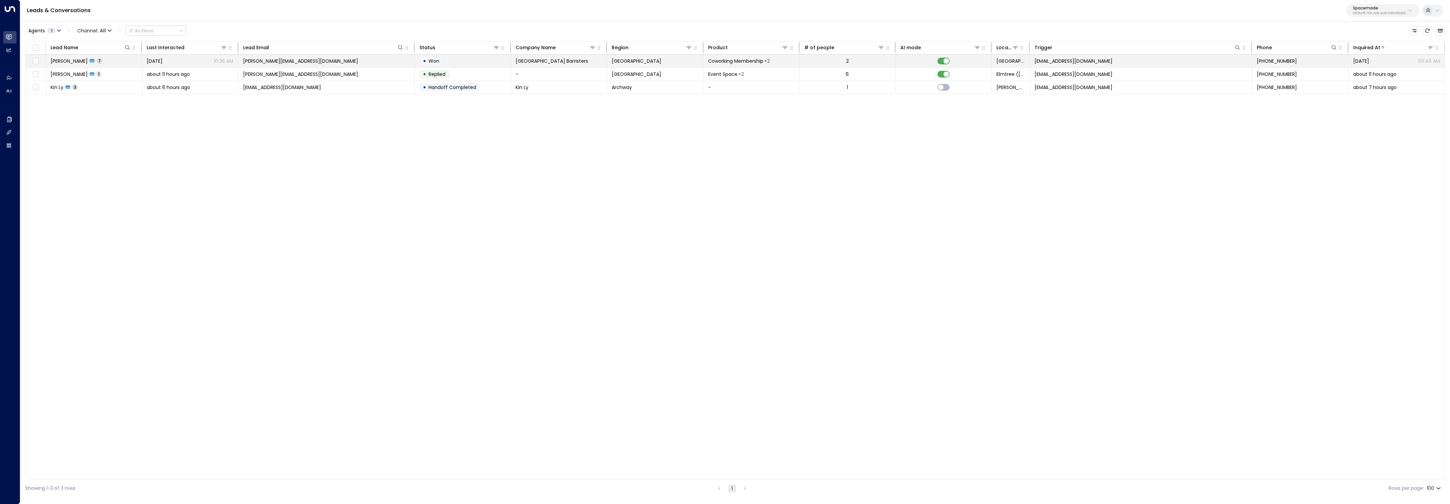
click at [137, 60] on td "Joshua Duree 7" at bounding box center [94, 61] width 96 height 13
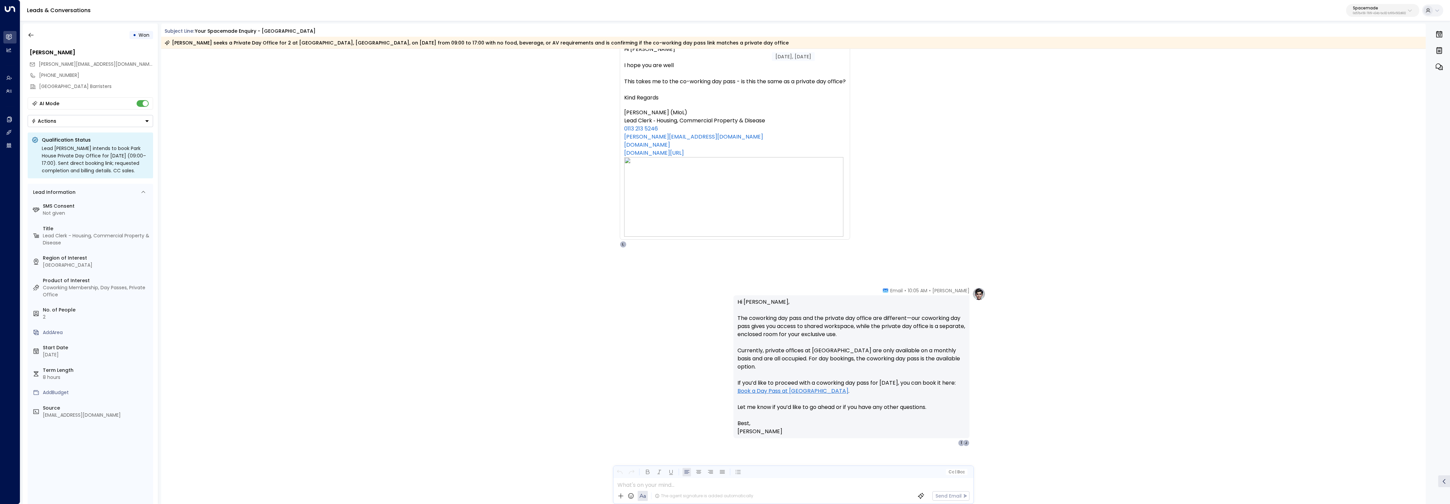
scroll to position [1335, 0]
click at [32, 37] on icon "button" at bounding box center [31, 35] width 7 height 7
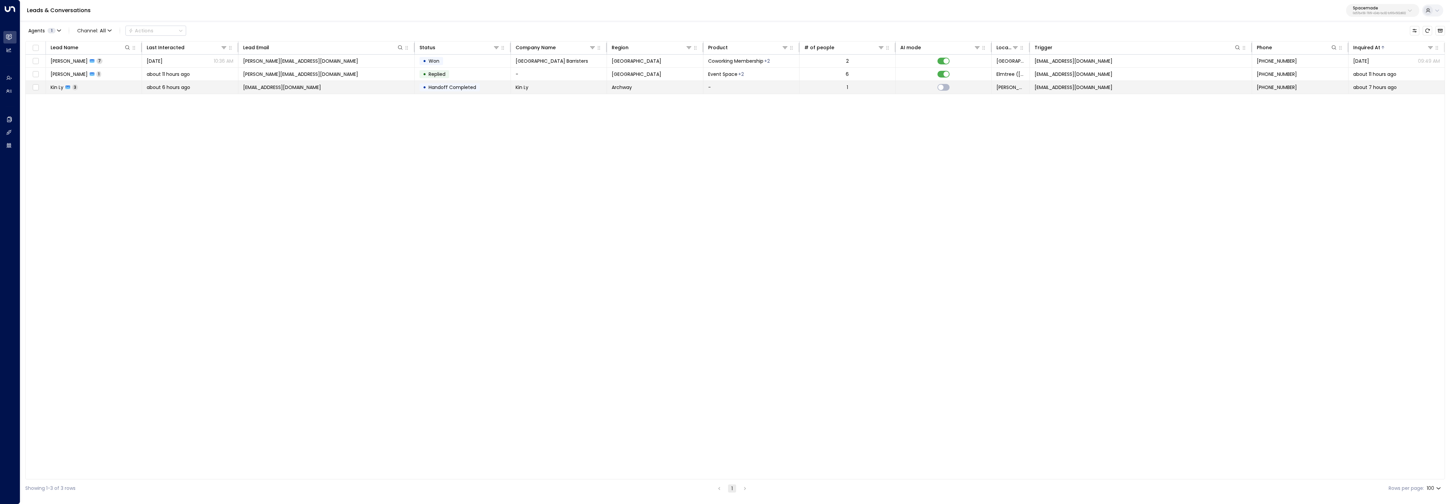
click at [122, 82] on td "Kin Ly 3" at bounding box center [94, 87] width 96 height 13
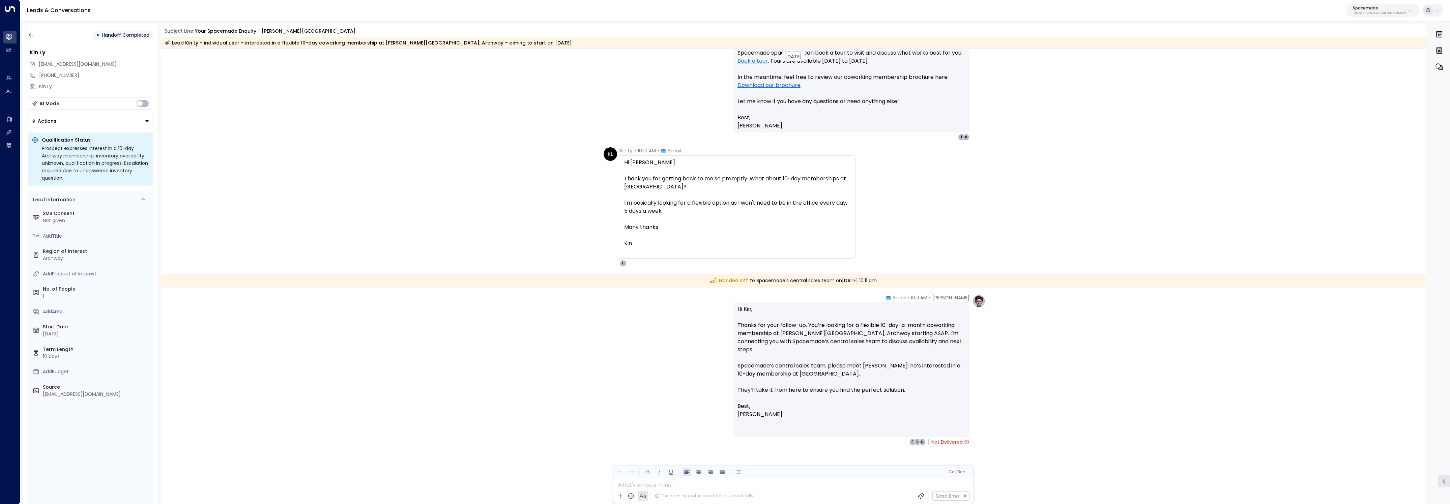
scroll to position [512, 0]
click at [31, 34] on icon "button" at bounding box center [31, 35] width 7 height 7
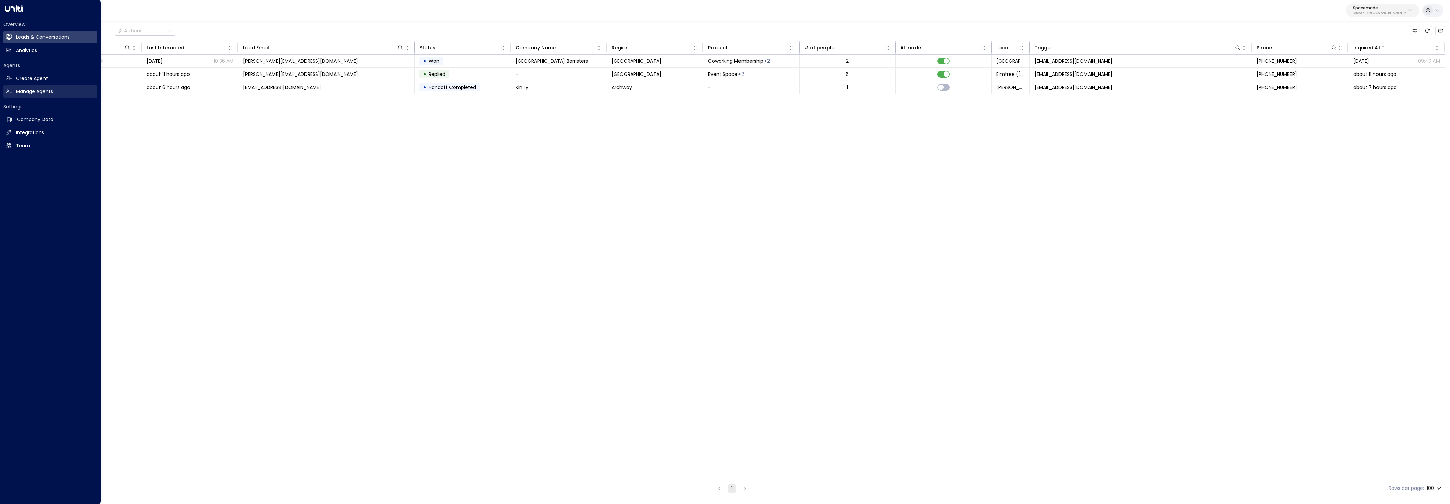
click at [13, 90] on link "Manage Agents Manage Agents" at bounding box center [50, 91] width 94 height 12
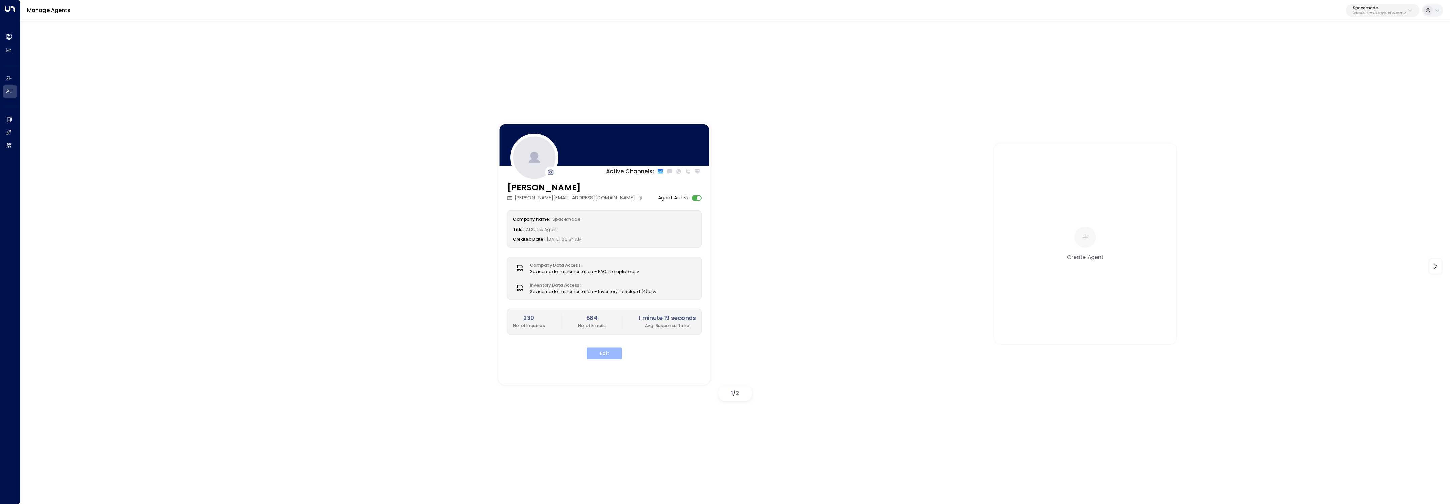
click at [606, 355] on button "Edit" at bounding box center [604, 353] width 35 height 12
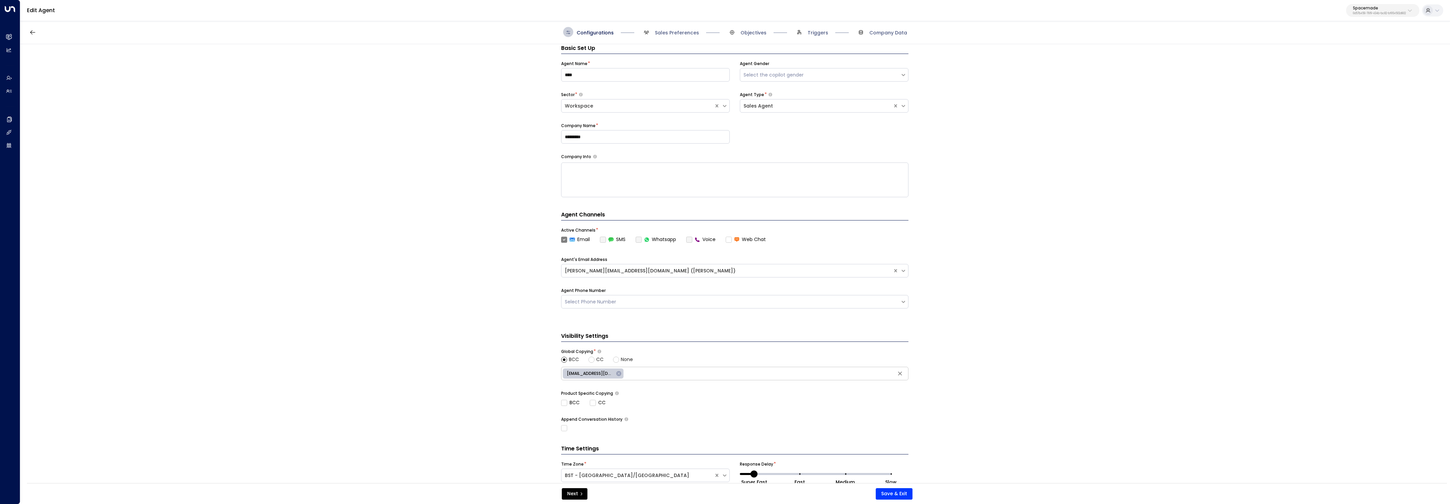
scroll to position [39, 0]
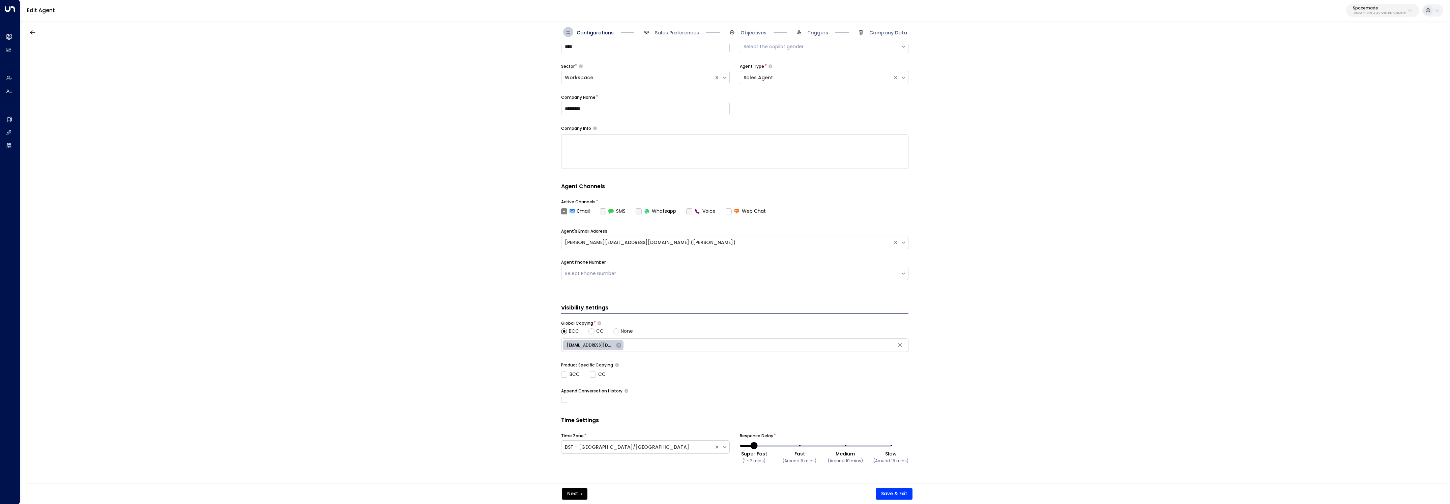
click at [807, 31] on span "Triggers" at bounding box center [811, 32] width 34 height 10
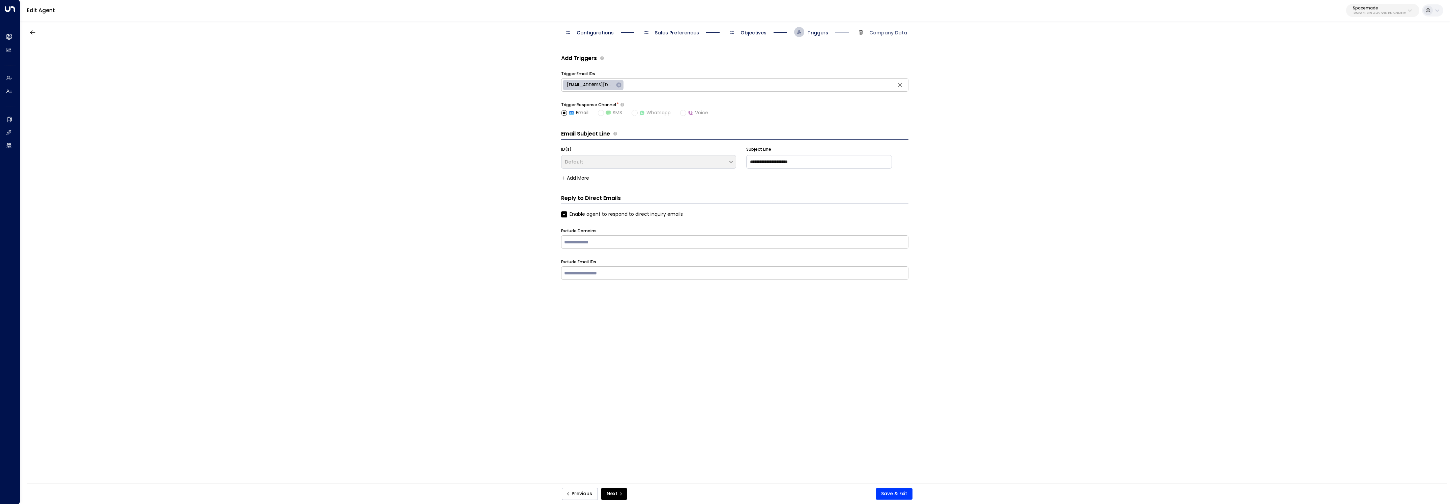
scroll to position [0, 0]
click at [766, 35] on div "Configurations Sales Preferences Objectives Triggers Company Data" at bounding box center [735, 32] width 344 height 10
click at [759, 34] on span "Objectives" at bounding box center [753, 32] width 26 height 7
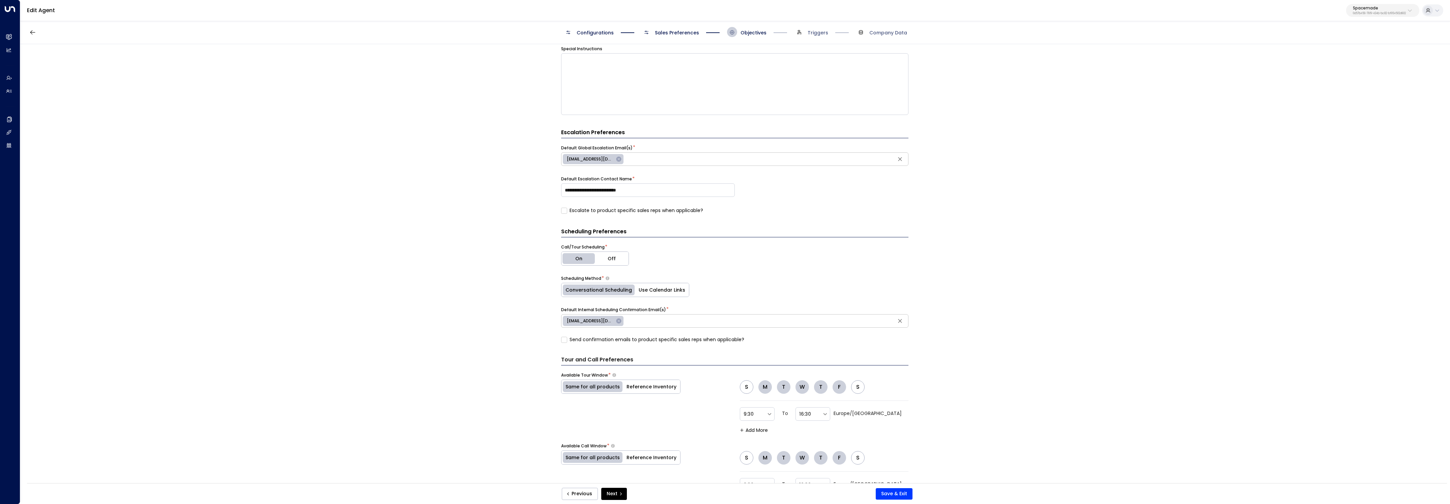
scroll to position [192, 0]
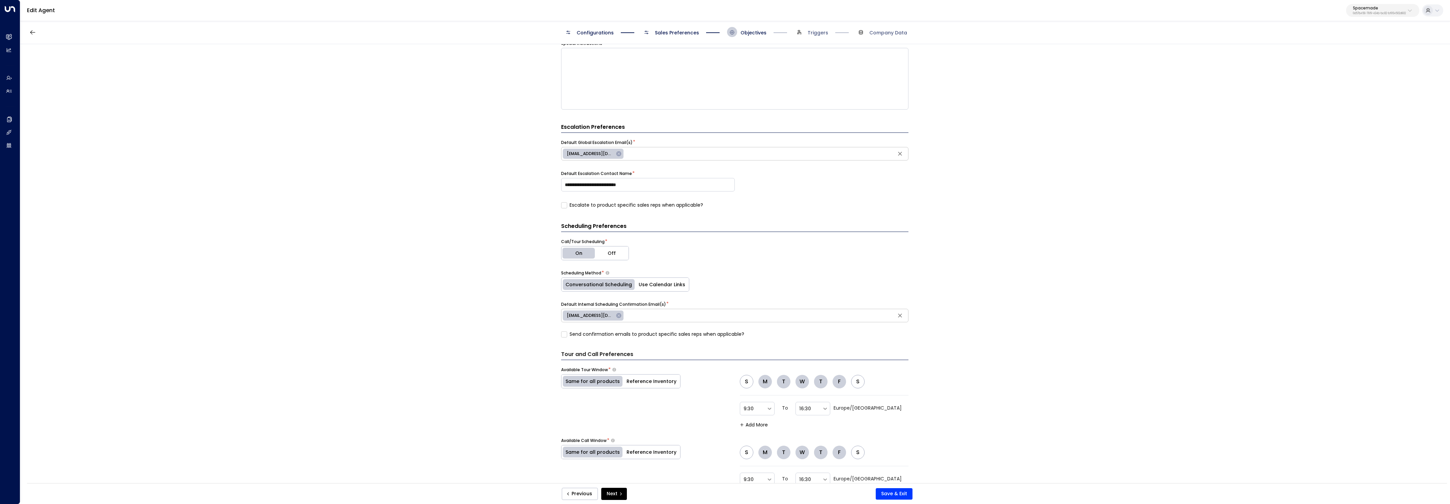
click at [594, 153] on span "sales@spacemade.com" at bounding box center [590, 154] width 55 height 6
click at [595, 153] on span "sales@spacemade.com" at bounding box center [590, 154] width 55 height 6
type input "**********"
drag, startPoint x: 723, startPoint y: 154, endPoint x: 622, endPoint y: 152, distance: 101.8
click at [622, 152] on div "**********" at bounding box center [734, 153] width 347 height 13
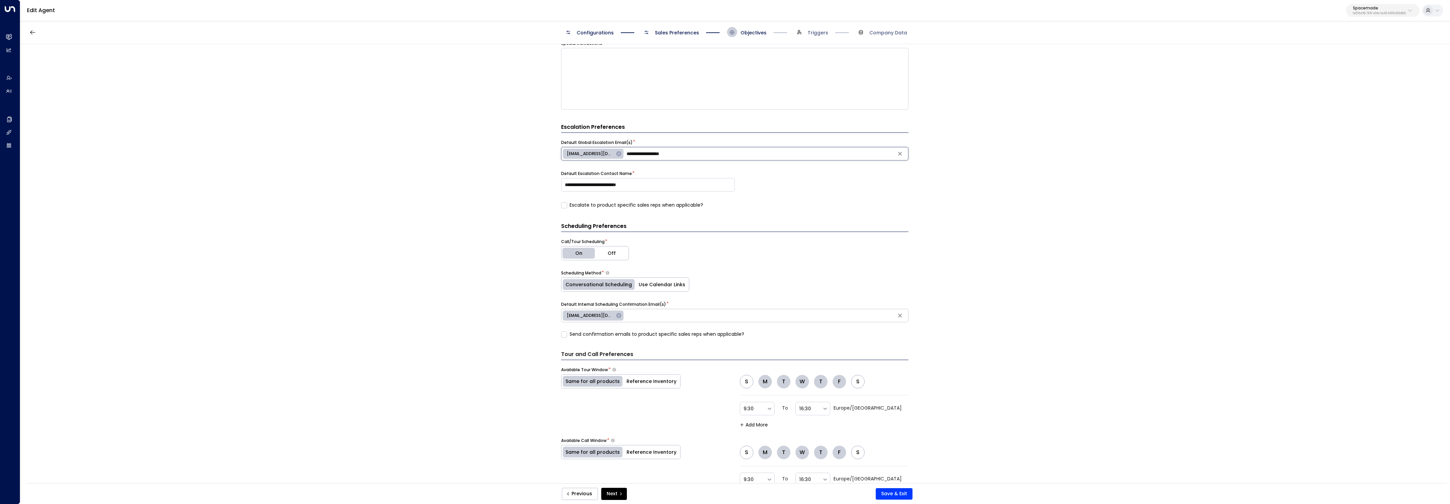
click at [616, 316] on icon at bounding box center [619, 315] width 6 height 6
click at [609, 317] on input "text" at bounding box center [735, 315] width 344 height 10
paste input "**********"
type input "**********"
click at [493, 308] on div "**********" at bounding box center [734, 265] width 1429 height 443
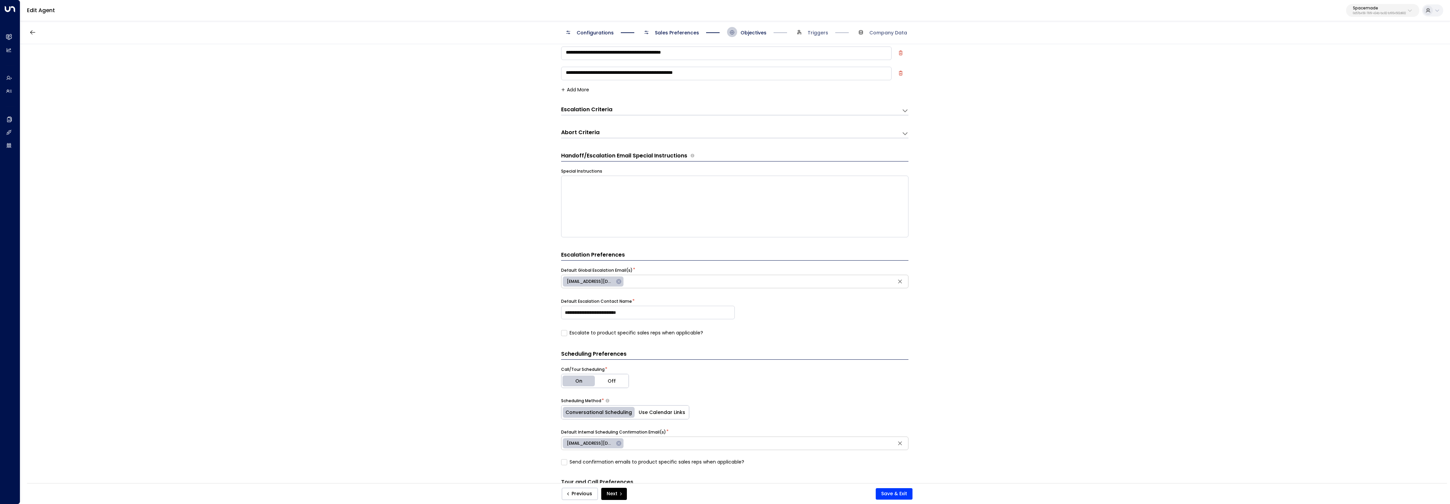
scroll to position [0, 0]
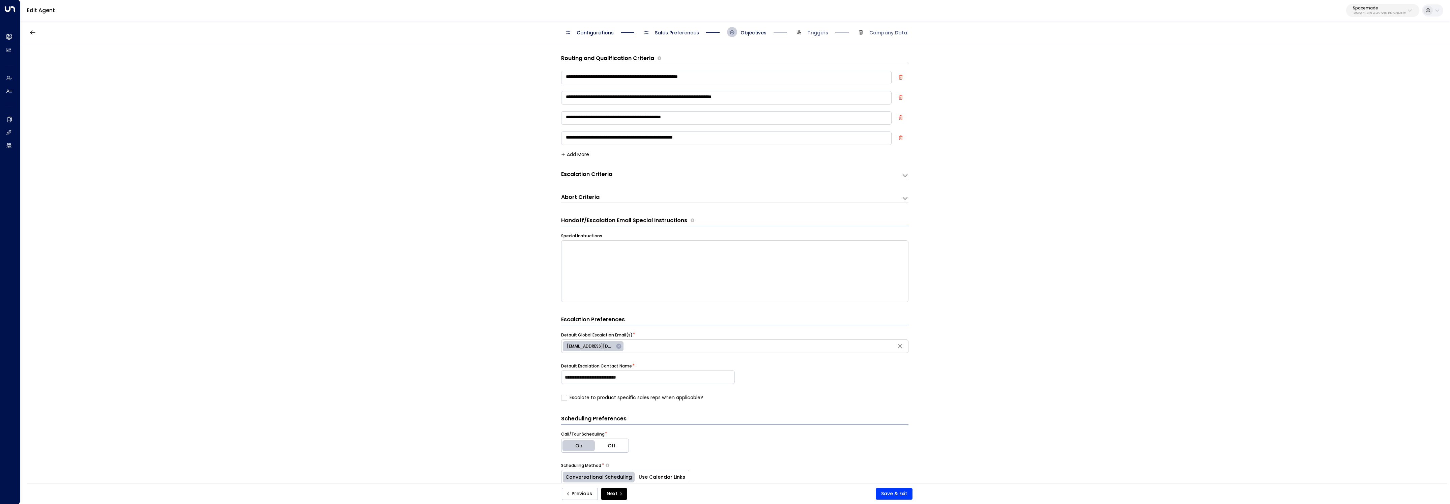
click at [608, 201] on div "Abort Criteria" at bounding box center [731, 197] width 340 height 9
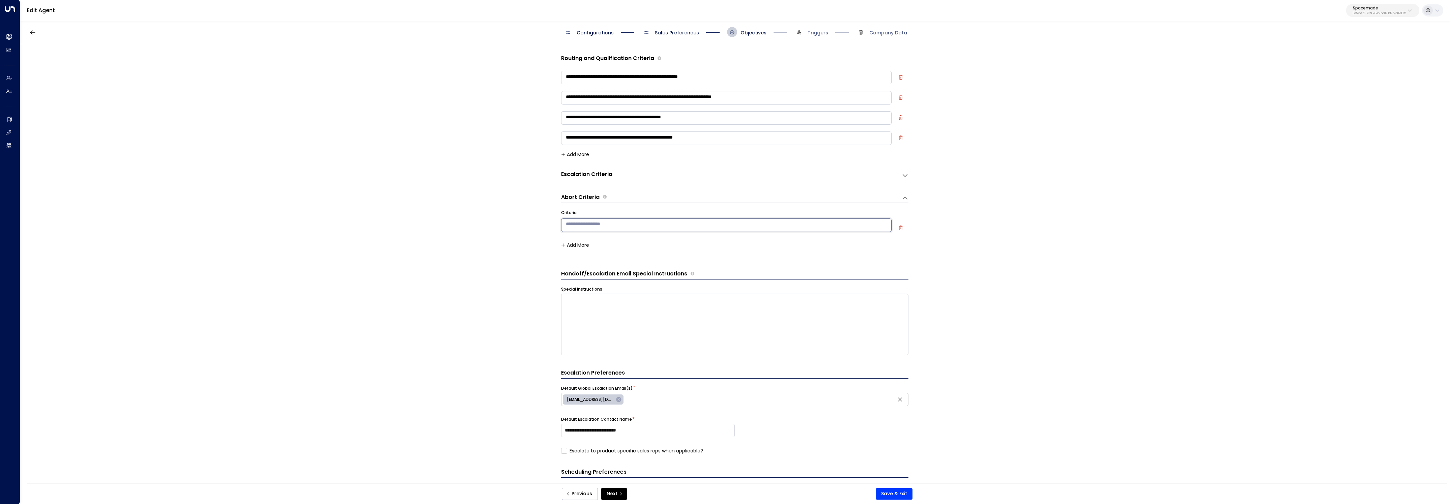
click at [624, 228] on textarea at bounding box center [726, 224] width 330 height 13
type textarea "**********"
click at [883, 495] on button "Save & Exit" at bounding box center [893, 493] width 37 height 11
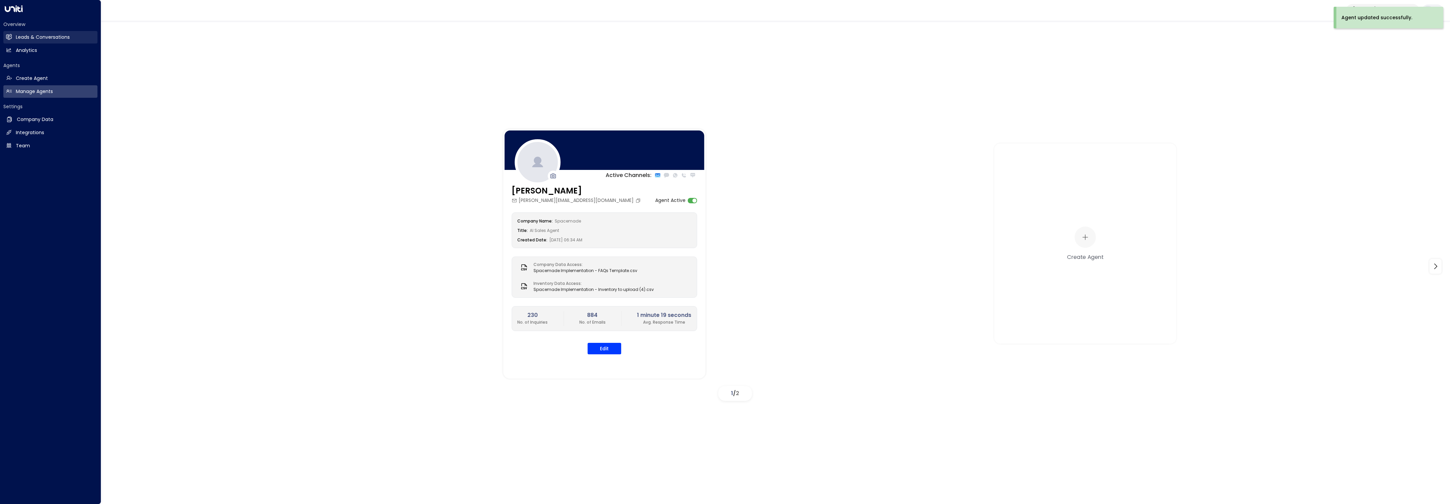
click at [17, 36] on h2 "Leads & Conversations" at bounding box center [43, 37] width 54 height 7
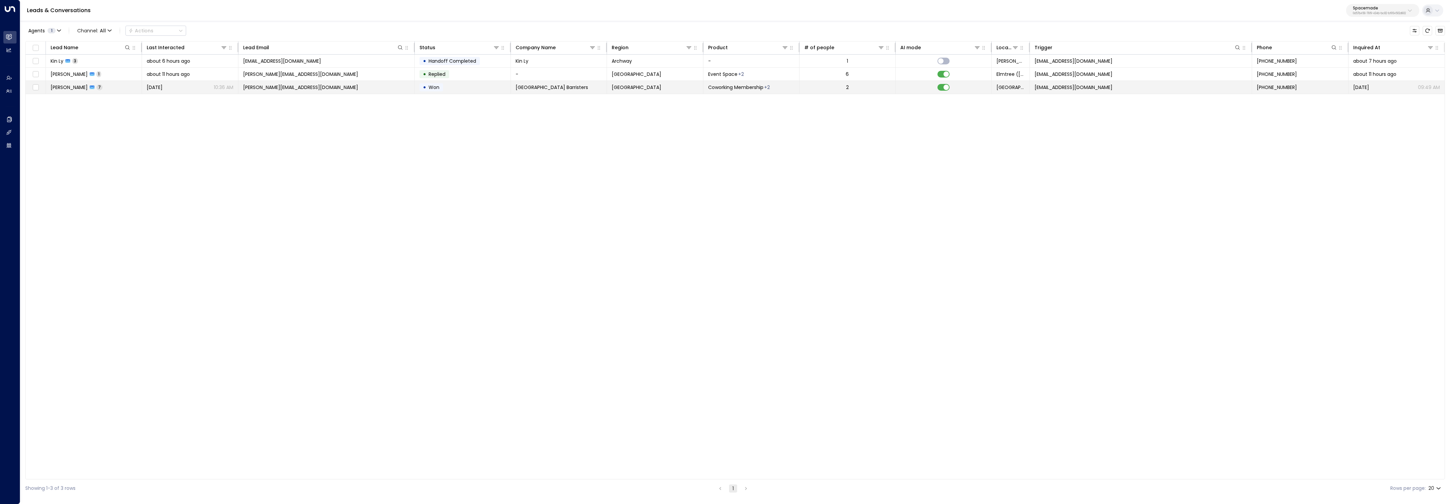
click at [131, 86] on td "Joshua Duree 7" at bounding box center [94, 87] width 96 height 13
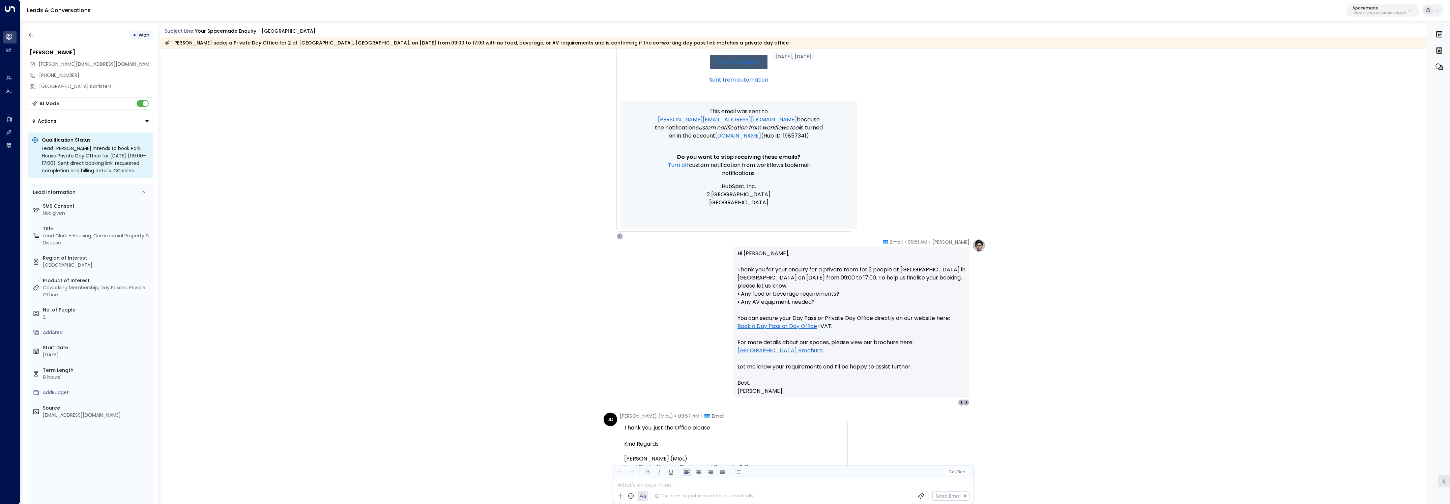
scroll to position [264, 0]
click at [35, 38] on button "button" at bounding box center [31, 35] width 12 height 12
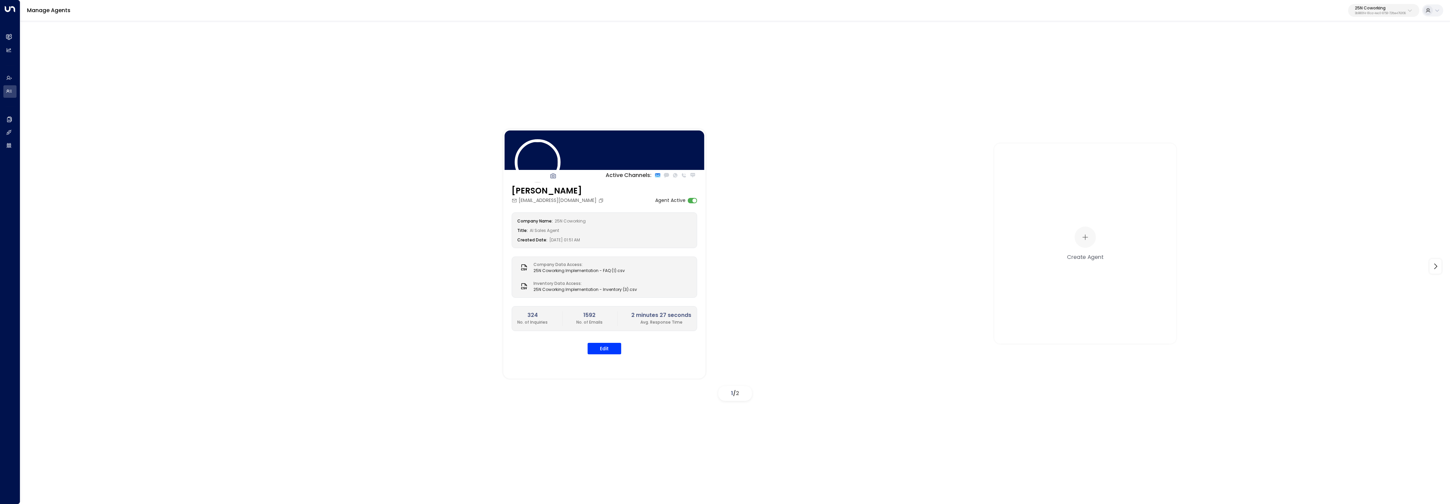
click at [1379, 10] on p "25N Coworking" at bounding box center [1379, 8] width 51 height 4
type input "*********"
click at [1330, 65] on div "Enterprises ( 1 ) ********* ​ Spacemade ID: 0d57b456-76f9-434b-bc82-bf954502d602" at bounding box center [1364, 41] width 109 height 47
click at [1334, 60] on span "ID: 0d57b456-76f9-434b-bc82-bf954502d602" at bounding box center [1364, 57] width 96 height 6
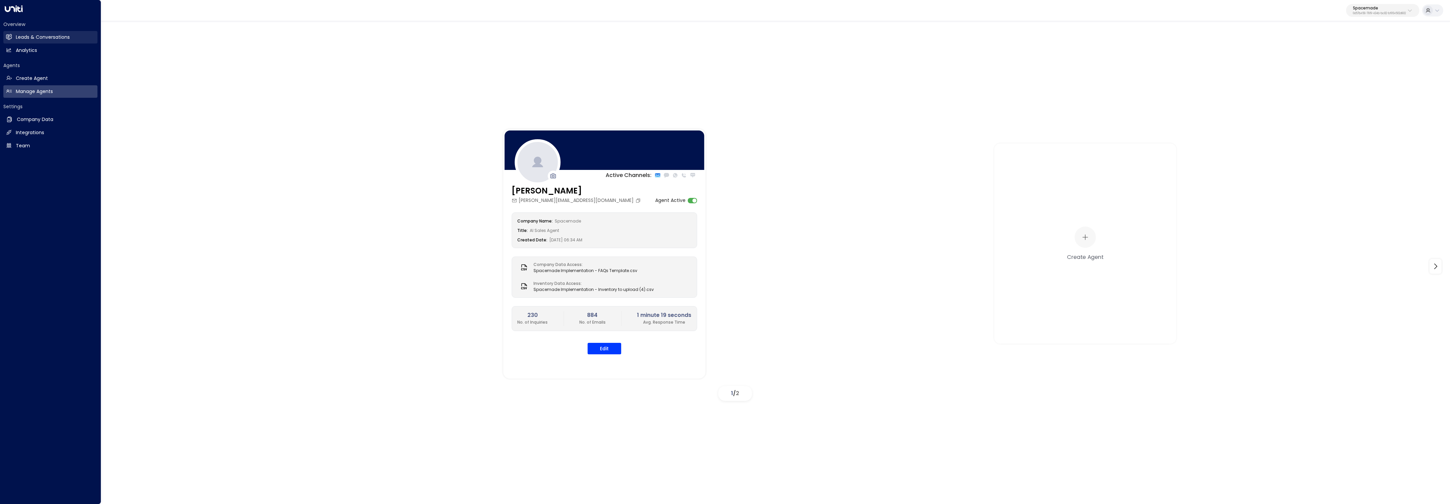
click at [7, 40] on link "Leads & Conversations Leads & Conversations" at bounding box center [50, 37] width 94 height 12
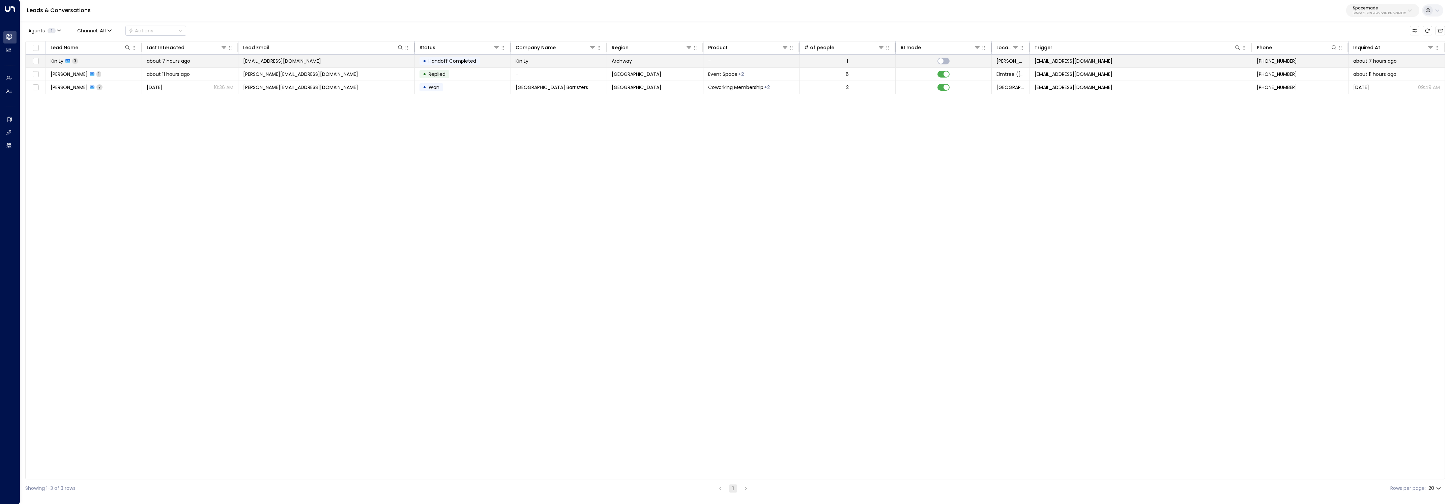
click at [95, 59] on td "Kin Ly 3" at bounding box center [94, 61] width 96 height 13
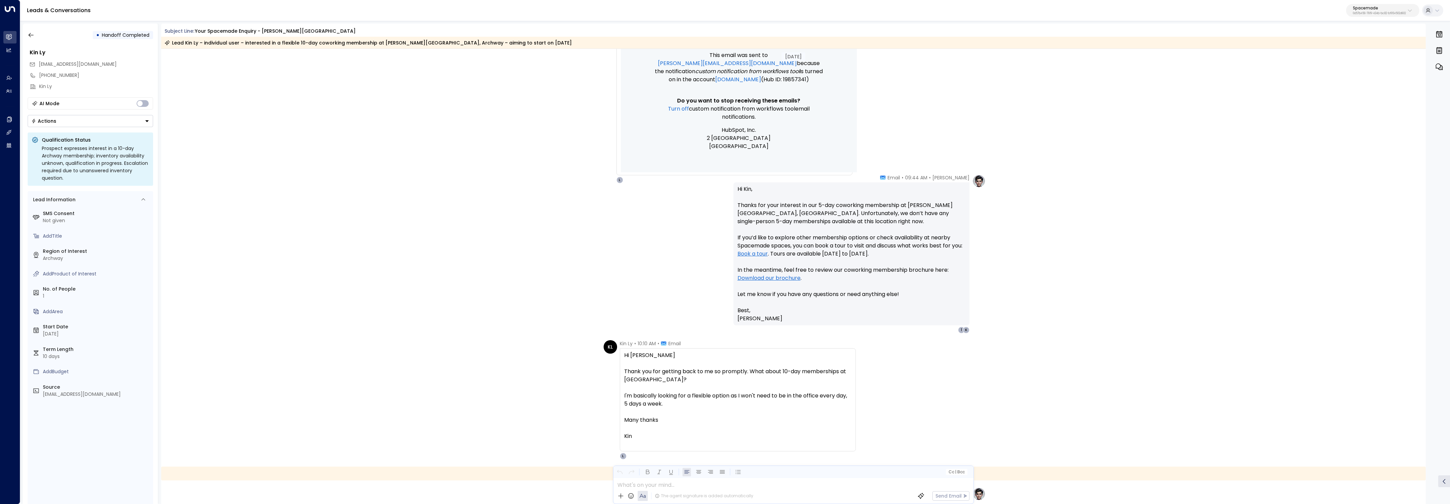
scroll to position [305, 0]
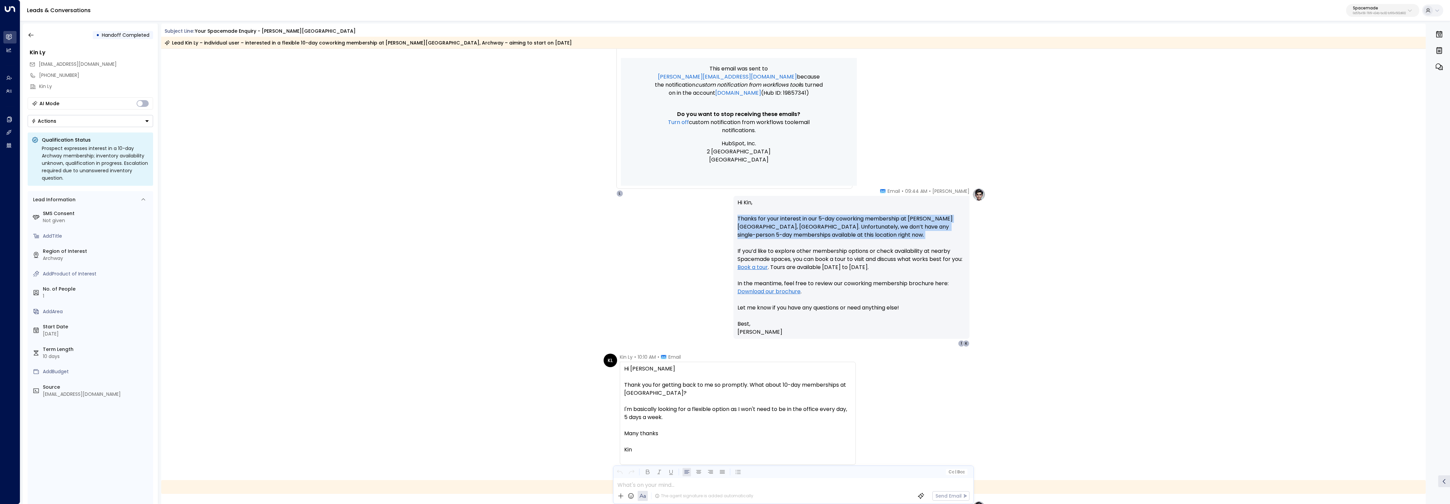
drag, startPoint x: 839, startPoint y: 244, endPoint x: 721, endPoint y: 222, distance: 119.9
click at [721, 222] on div "Lana • 09:44 AM • Email Hi Kin, Thanks for your interest in our 5-day coworking…" at bounding box center [793, 267] width 384 height 159
copy p "Thanks for your interest in our 5-day coworking membership at Riley Studios, Ar…"
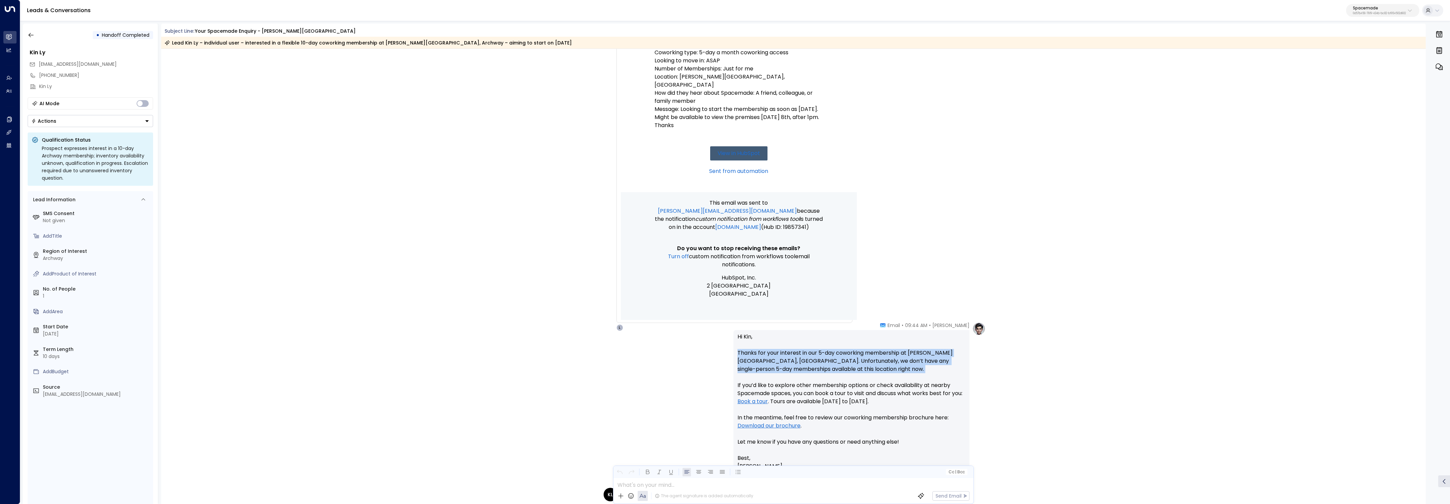
scroll to position [0, 0]
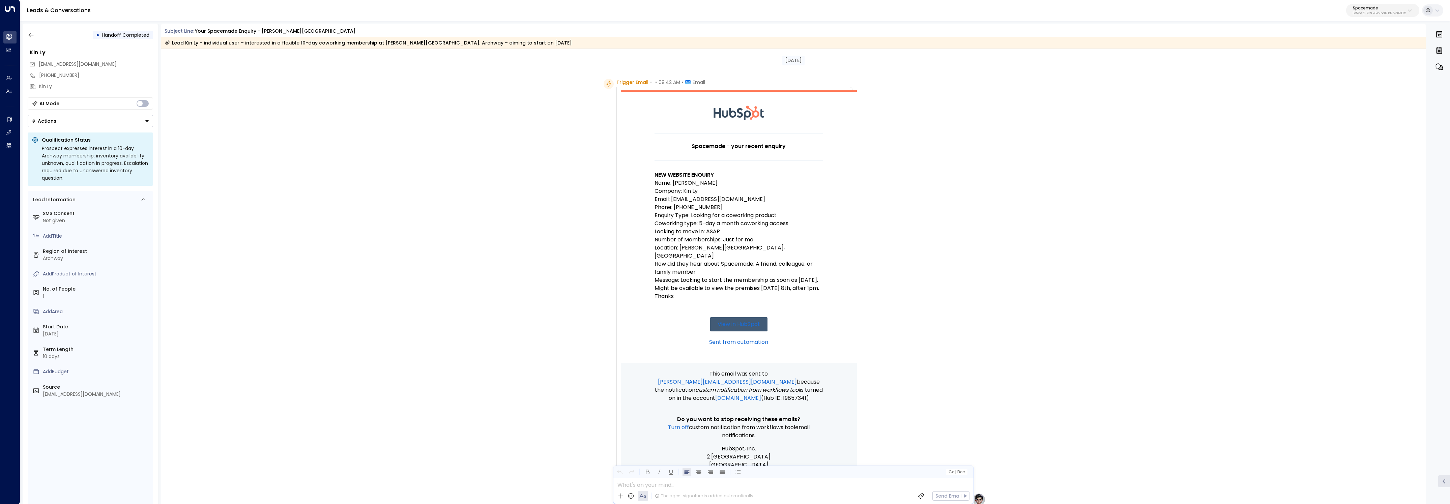
click at [719, 248] on p "Location: Riley Studios, Archway" at bounding box center [738, 252] width 169 height 16
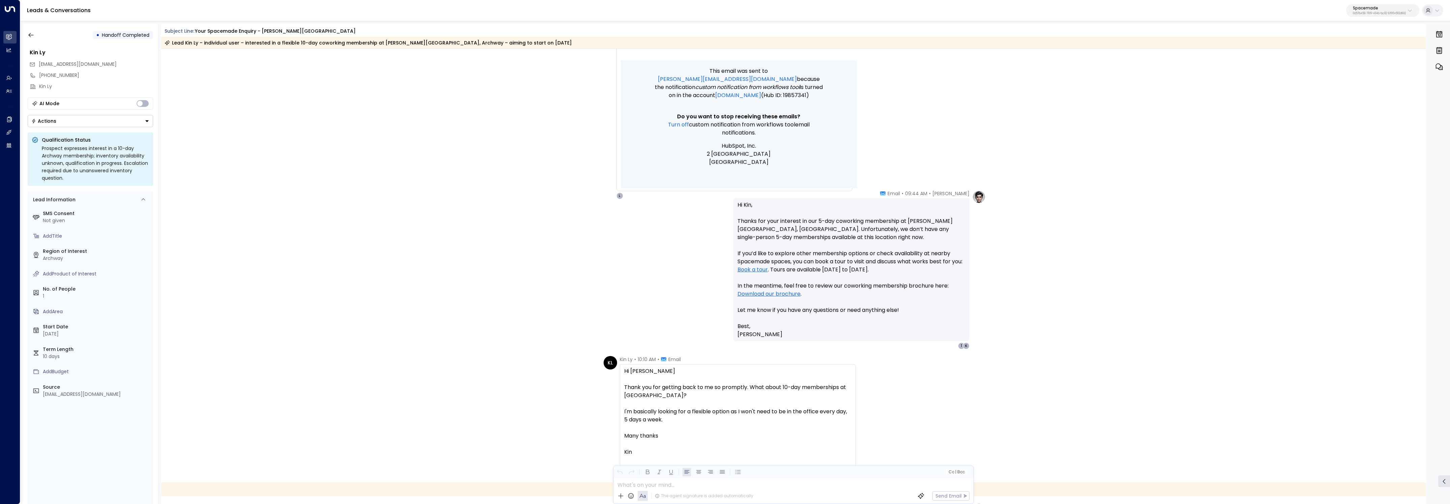
scroll to position [312, 0]
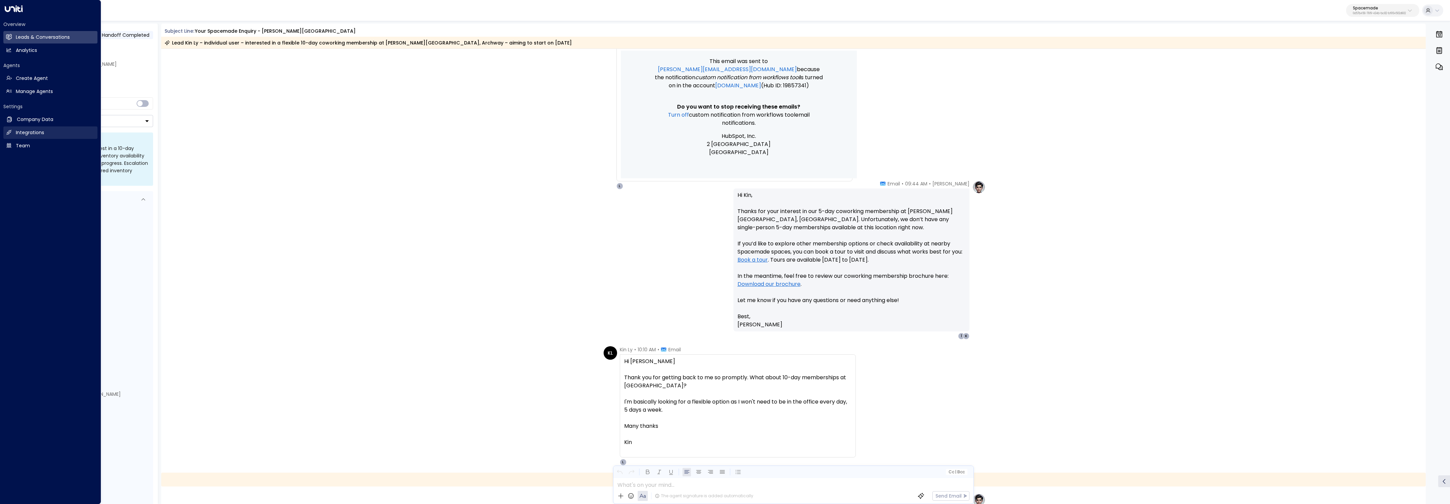
click at [41, 129] on h2 "Integrations" at bounding box center [30, 132] width 28 height 7
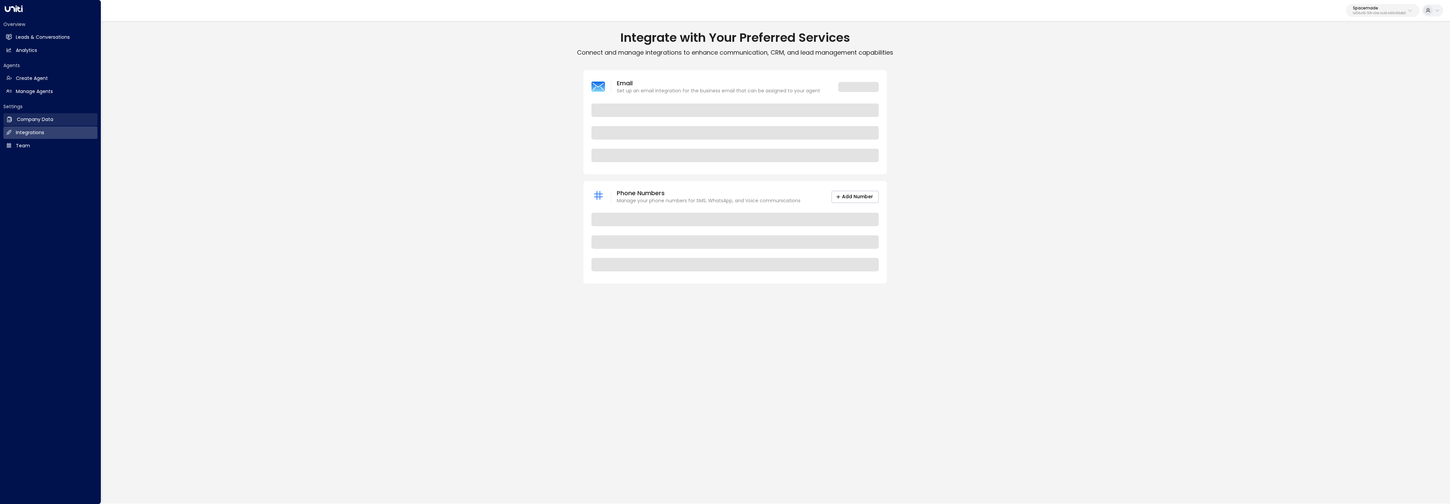
click at [50, 117] on h2 "Company Data" at bounding box center [35, 119] width 36 height 7
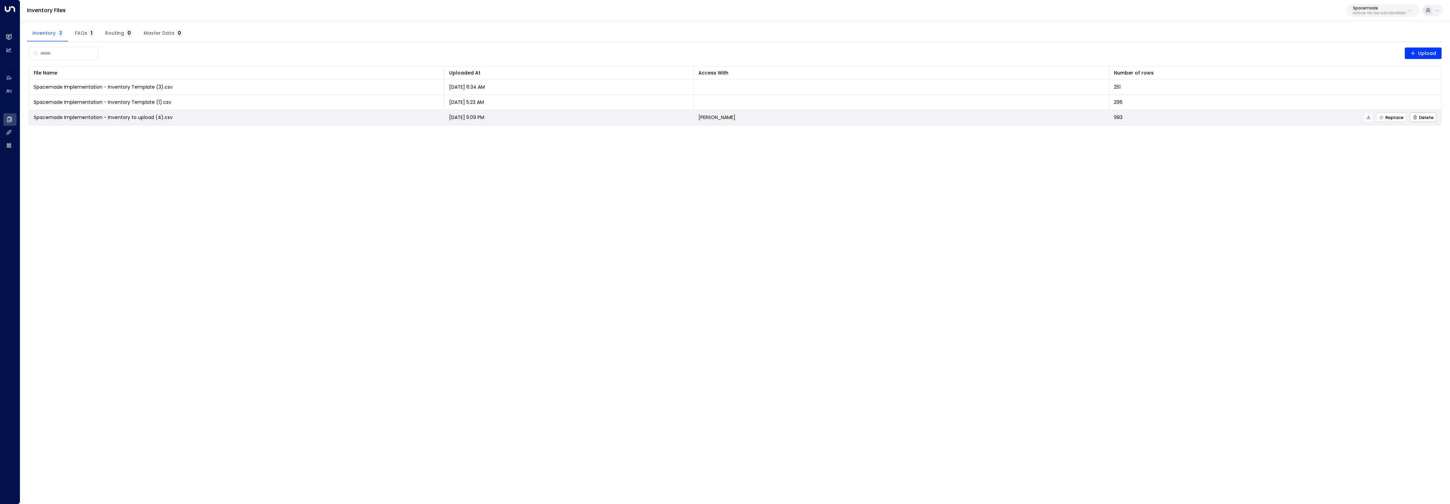
click at [1383, 117] on icon "button" at bounding box center [1381, 117] width 4 height 4
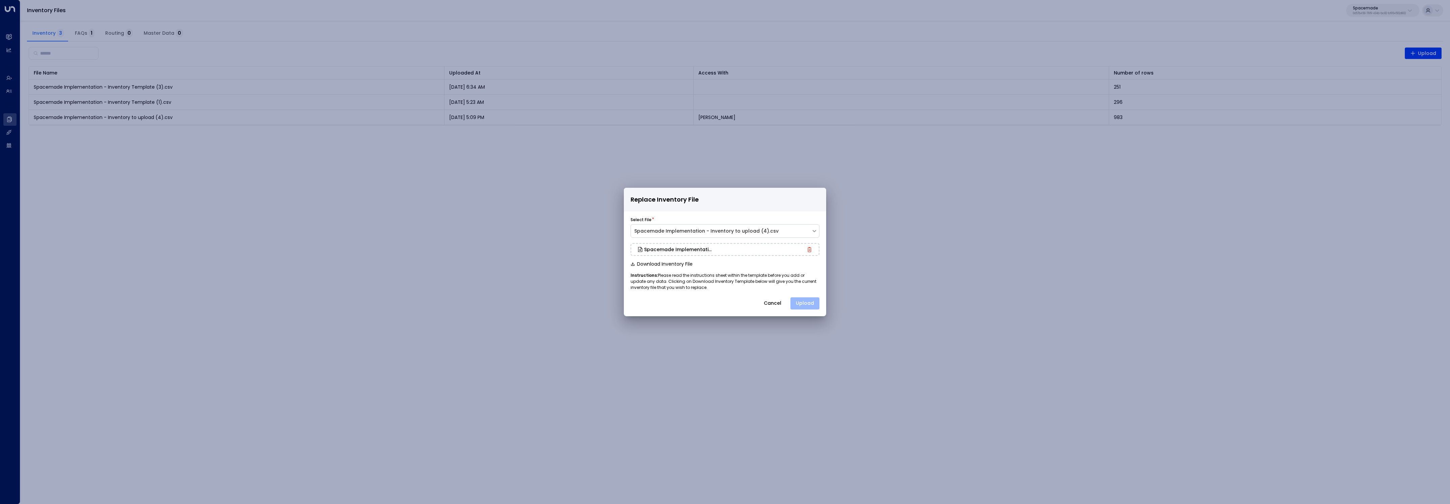
click at [810, 306] on button "Upload" at bounding box center [804, 303] width 29 height 12
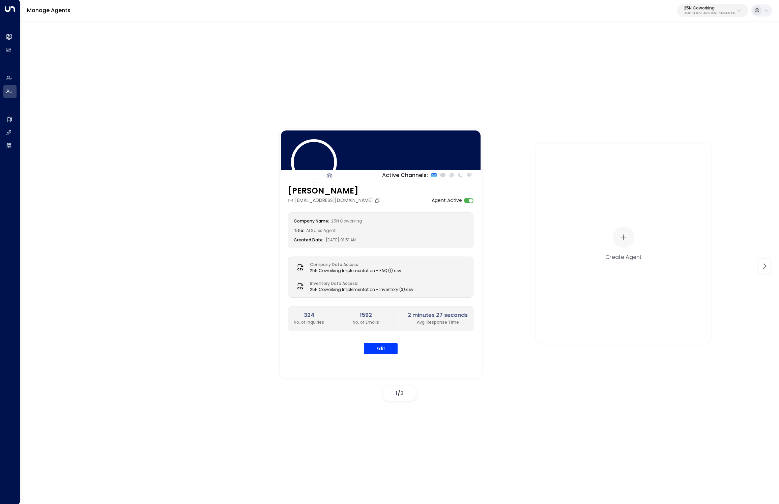
click at [711, 16] on button "25N Coworking 3b9800f4-81ca-4ec0-8758-72fbe4763f36" at bounding box center [712, 10] width 71 height 13
type input "*********"
click at [653, 58] on span "ID: 0d57b456-76f9-434b-bc82-bf954502d602" at bounding box center [693, 57] width 96 height 6
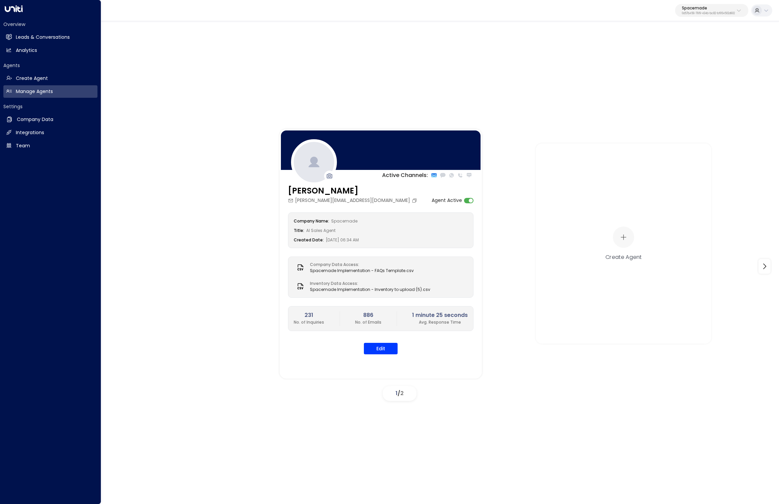
click at [29, 25] on h2 "Overview" at bounding box center [50, 24] width 94 height 7
click at [32, 32] on link "Leads & Conversations Leads & Conversations" at bounding box center [50, 37] width 94 height 12
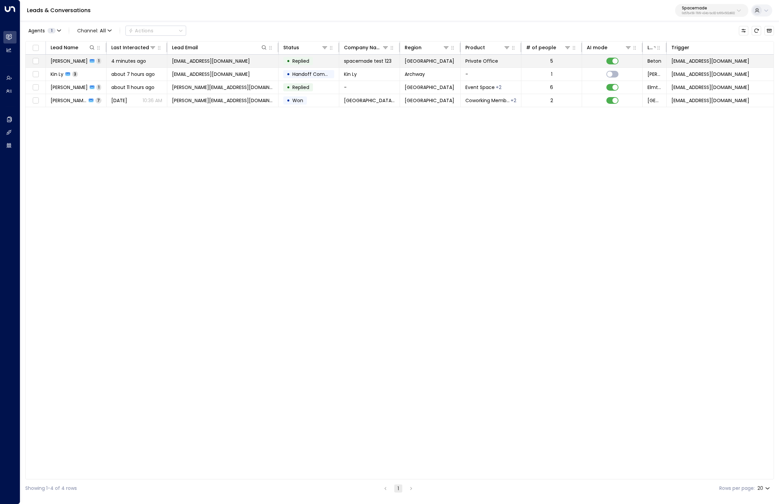
click at [90, 59] on icon at bounding box center [92, 61] width 5 height 5
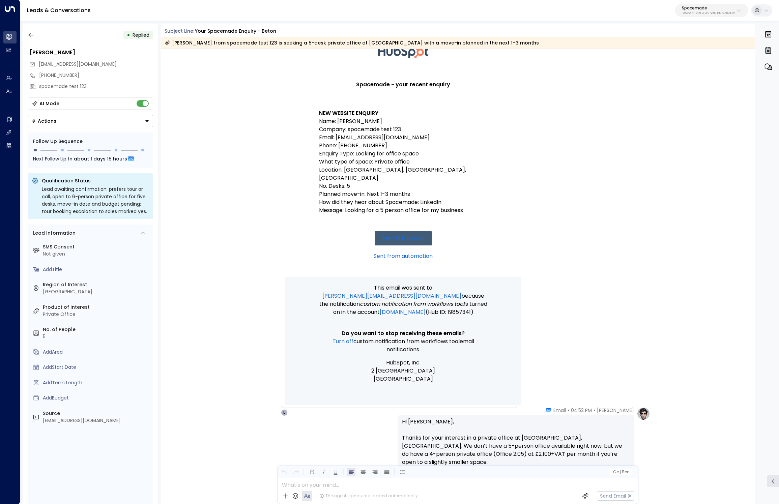
scroll to position [199, 0]
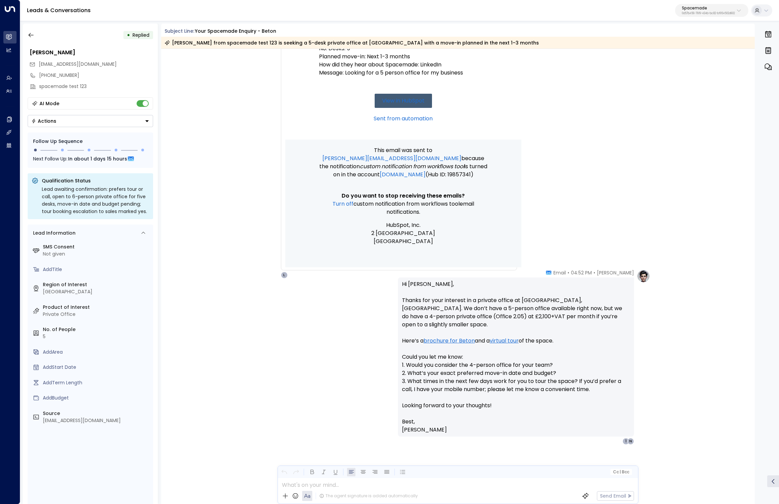
click at [23, 37] on div "• Replied [PERSON_NAME] [EMAIL_ADDRESS][DOMAIN_NAME] [PHONE_NUMBER] spacemade t…" at bounding box center [90, 264] width 135 height 480
click at [32, 35] on icon "button" at bounding box center [30, 35] width 5 height 4
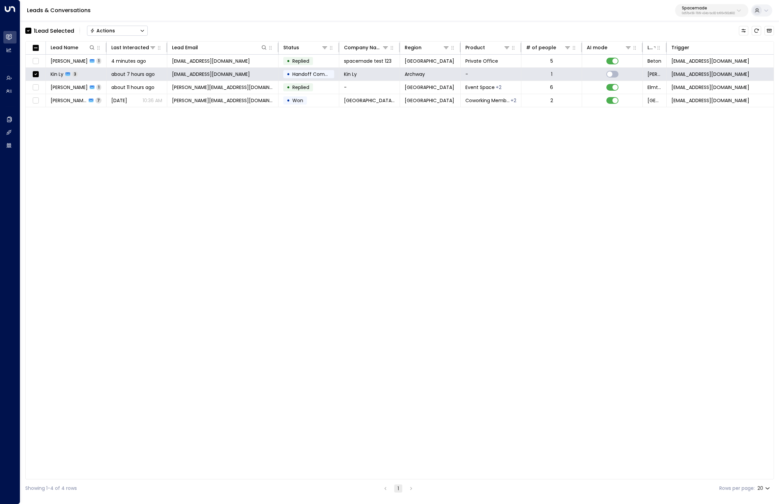
click at [134, 28] on button "Actions" at bounding box center [117, 31] width 61 height 10
click at [261, 175] on div "Lead Name Last Interacted Lead Email Status Company Name Region Product # of pe…" at bounding box center [399, 260] width 748 height 438
click at [258, 173] on div "Lead Name Last Interacted Lead Email Status Company Name Region Product # of pe…" at bounding box center [399, 260] width 748 height 438
click at [769, 27] on button "Archived Leads" at bounding box center [768, 30] width 9 height 9
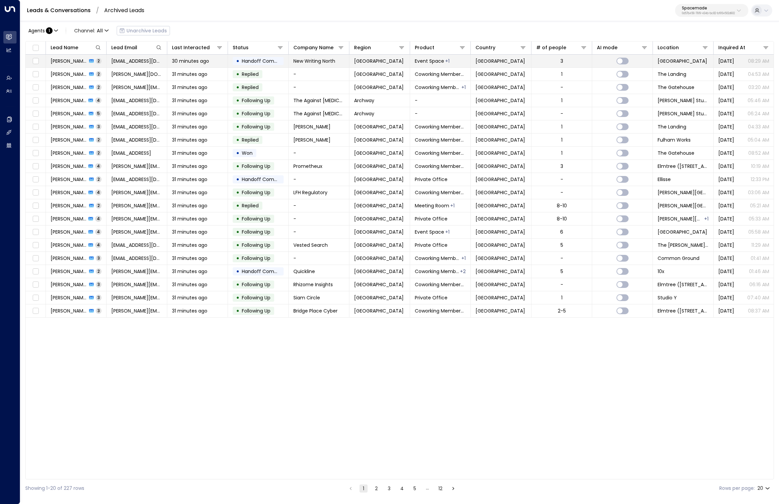
click at [197, 64] on span "30 minutes ago" at bounding box center [190, 61] width 37 height 7
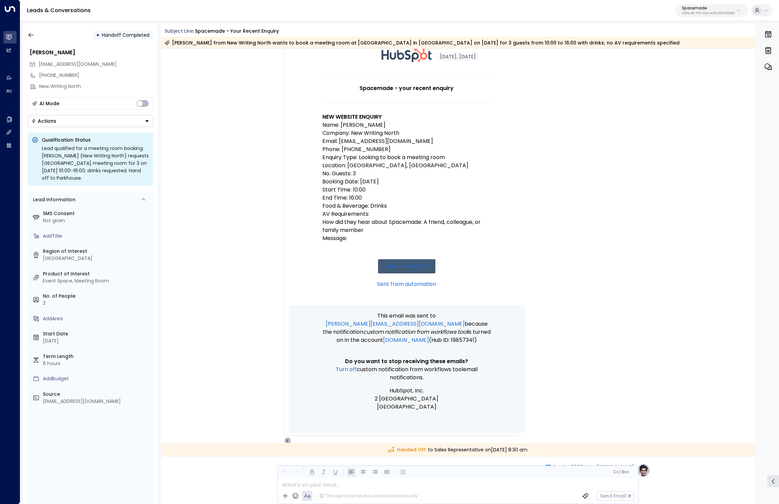
scroll to position [203, 0]
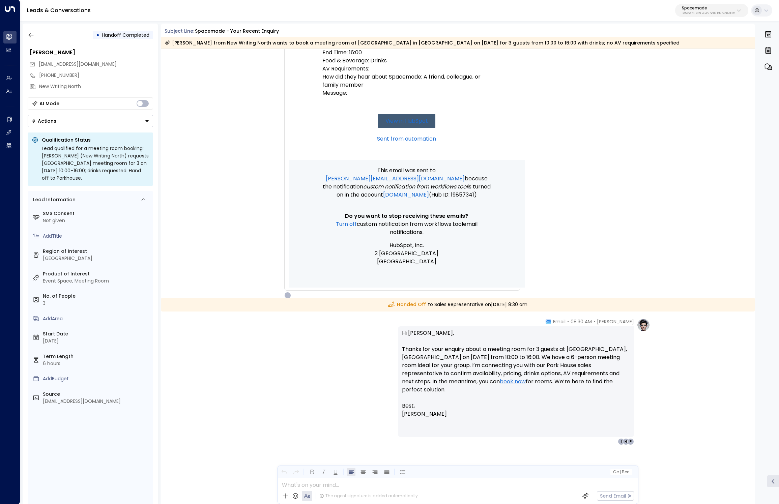
drag, startPoint x: 736, startPoint y: 82, endPoint x: 724, endPoint y: 64, distance: 20.9
click at [736, 82] on div "H HubSpot • 08:29 AM • Email Spacemade - your recent enquiry NEW WEBSITE ENQUIR…" at bounding box center [458, 87] width 594 height 423
